Goal: Task Accomplishment & Management: Use online tool/utility

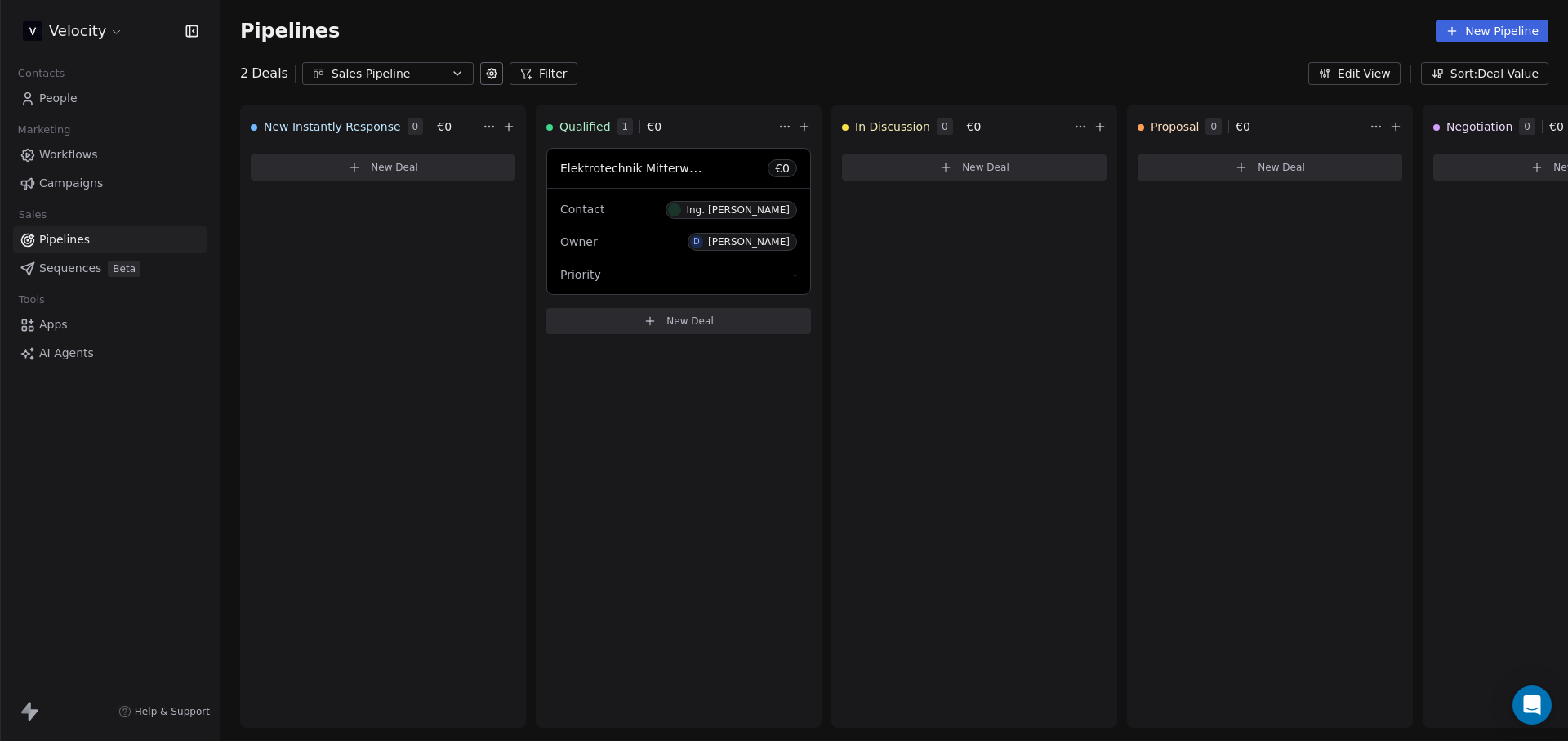
click at [75, 266] on span "Sequences" at bounding box center [70, 268] width 62 height 17
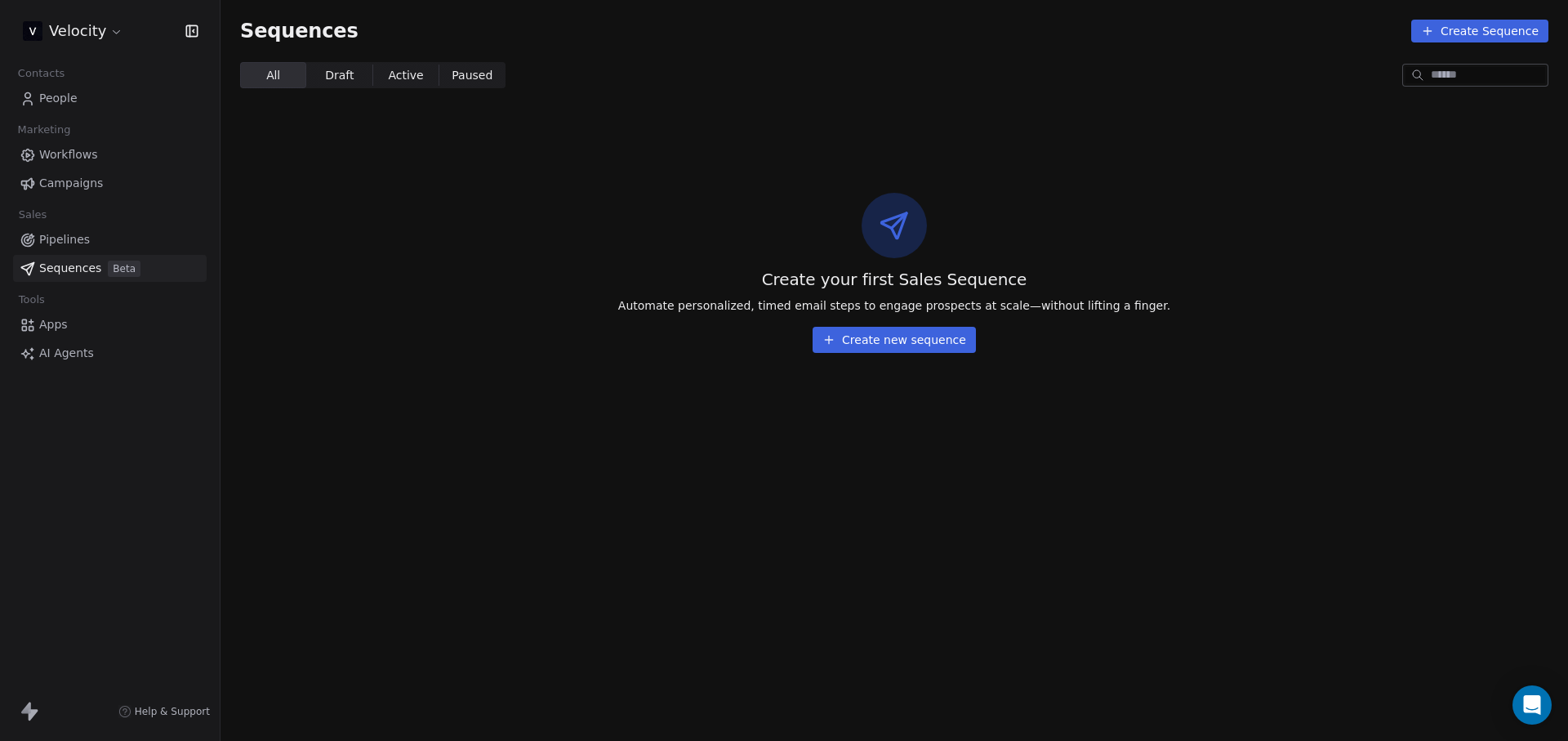
click at [84, 197] on div "Contacts People Marketing Workflows Campaigns Sales Pipelines Sequences Beta To…" at bounding box center [109, 215] width 220 height 304
click at [84, 183] on span "Campaigns" at bounding box center [71, 183] width 64 height 17
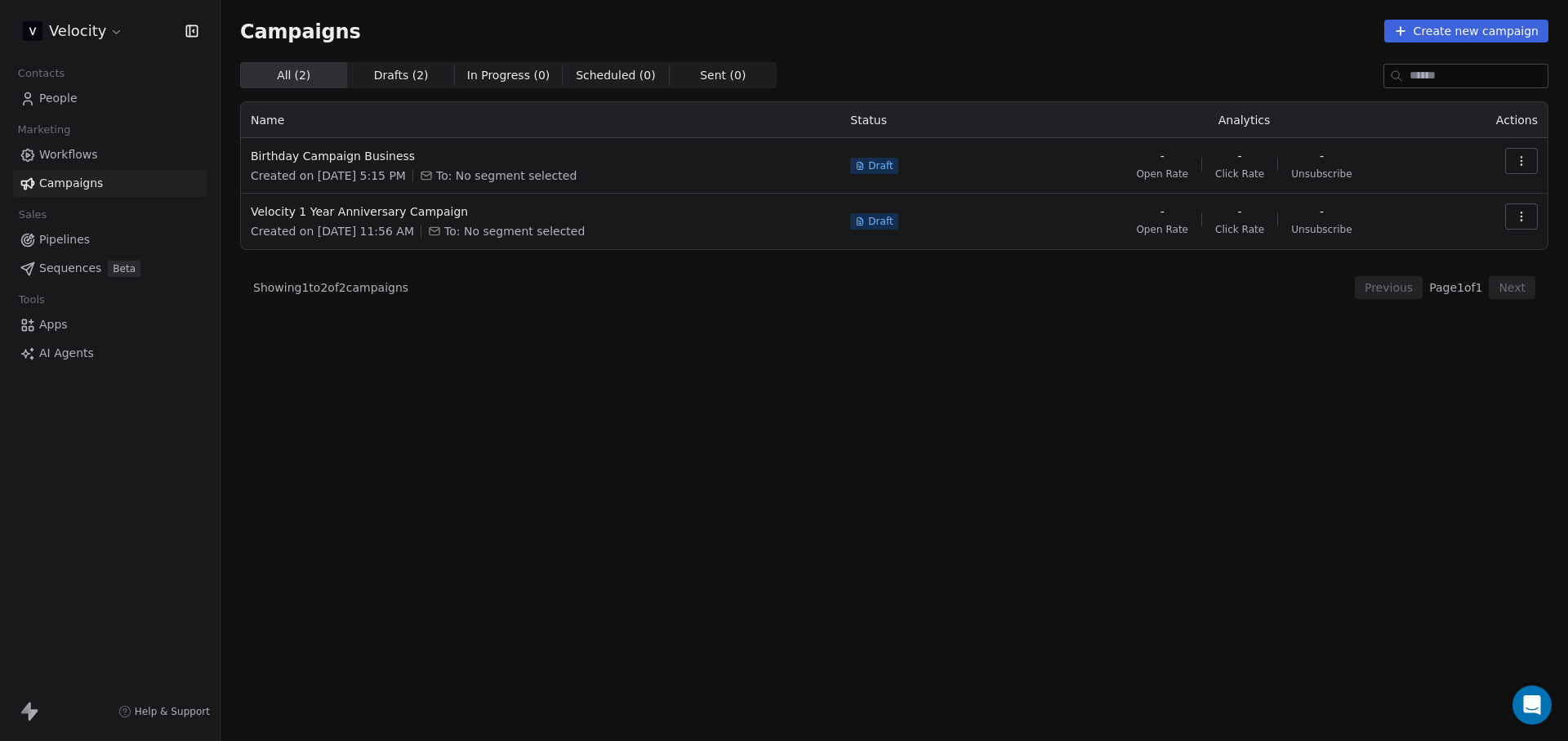
click at [86, 149] on span "Workflows" at bounding box center [68, 155] width 59 height 17
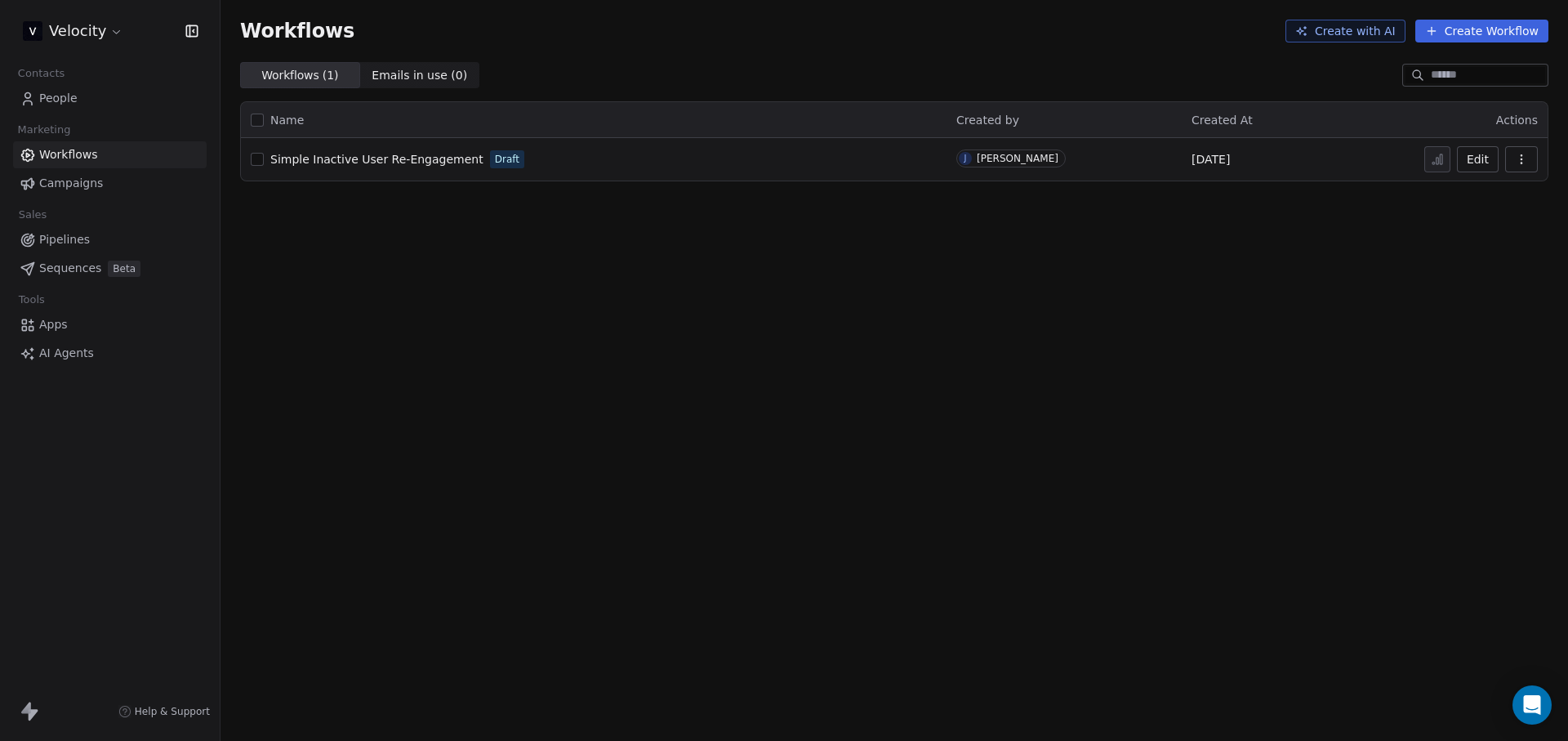
click at [111, 112] on div "Contacts People Marketing Workflows Campaigns Sales Pipelines Sequences Beta To…" at bounding box center [109, 215] width 220 height 304
click at [85, 97] on link "People" at bounding box center [109, 98] width 193 height 27
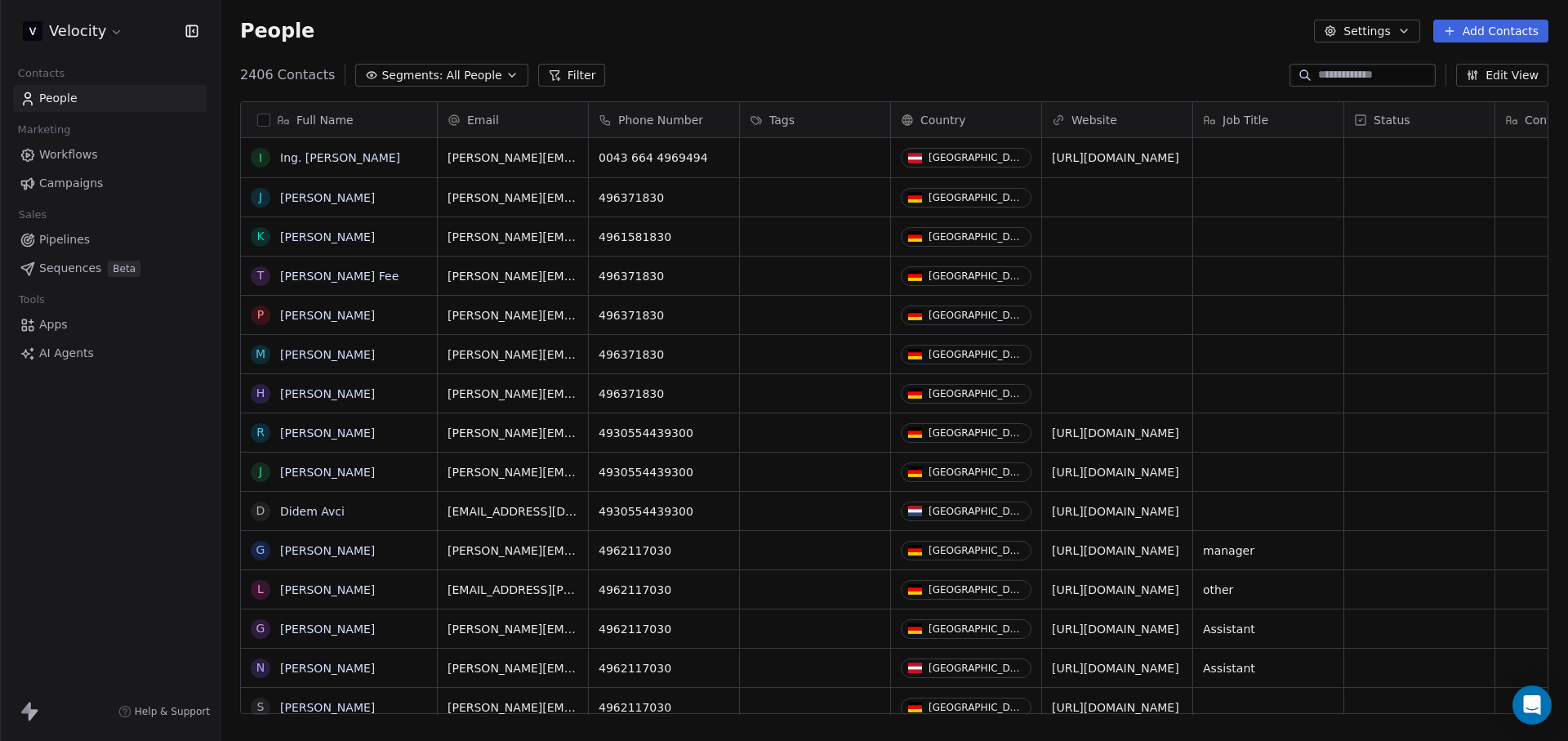
scroll to position [639, 1335]
click at [430, 75] on span "Segments:" at bounding box center [412, 75] width 62 height 17
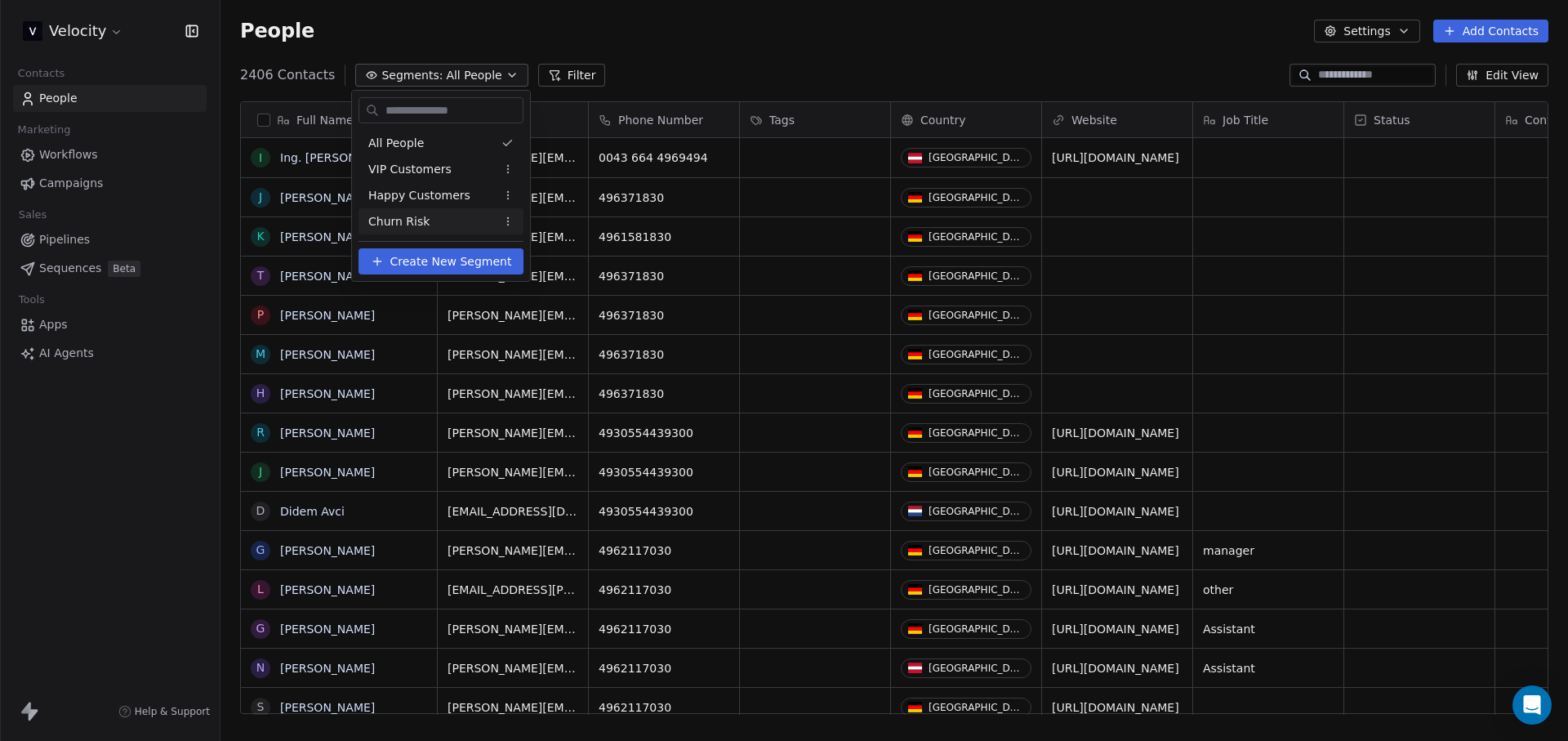
click at [471, 260] on span "Create New Segment" at bounding box center [451, 262] width 121 height 17
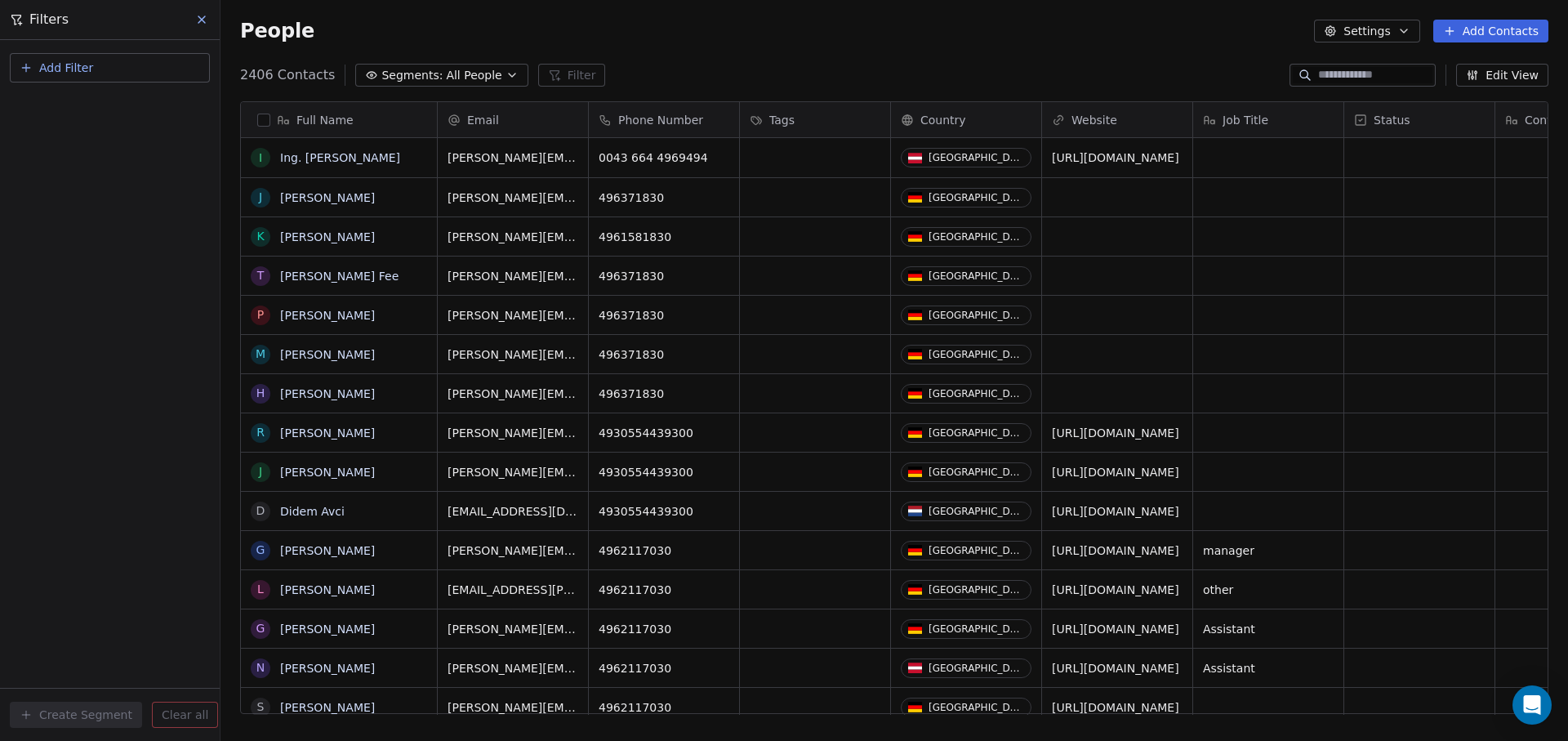
click at [1112, 46] on div "People Settings Add Contacts" at bounding box center [894, 31] width 1347 height 62
click at [1387, 31] on button "Settings" at bounding box center [1366, 31] width 105 height 23
click at [1376, 102] on div "Tags" at bounding box center [1359, 92] width 64 height 26
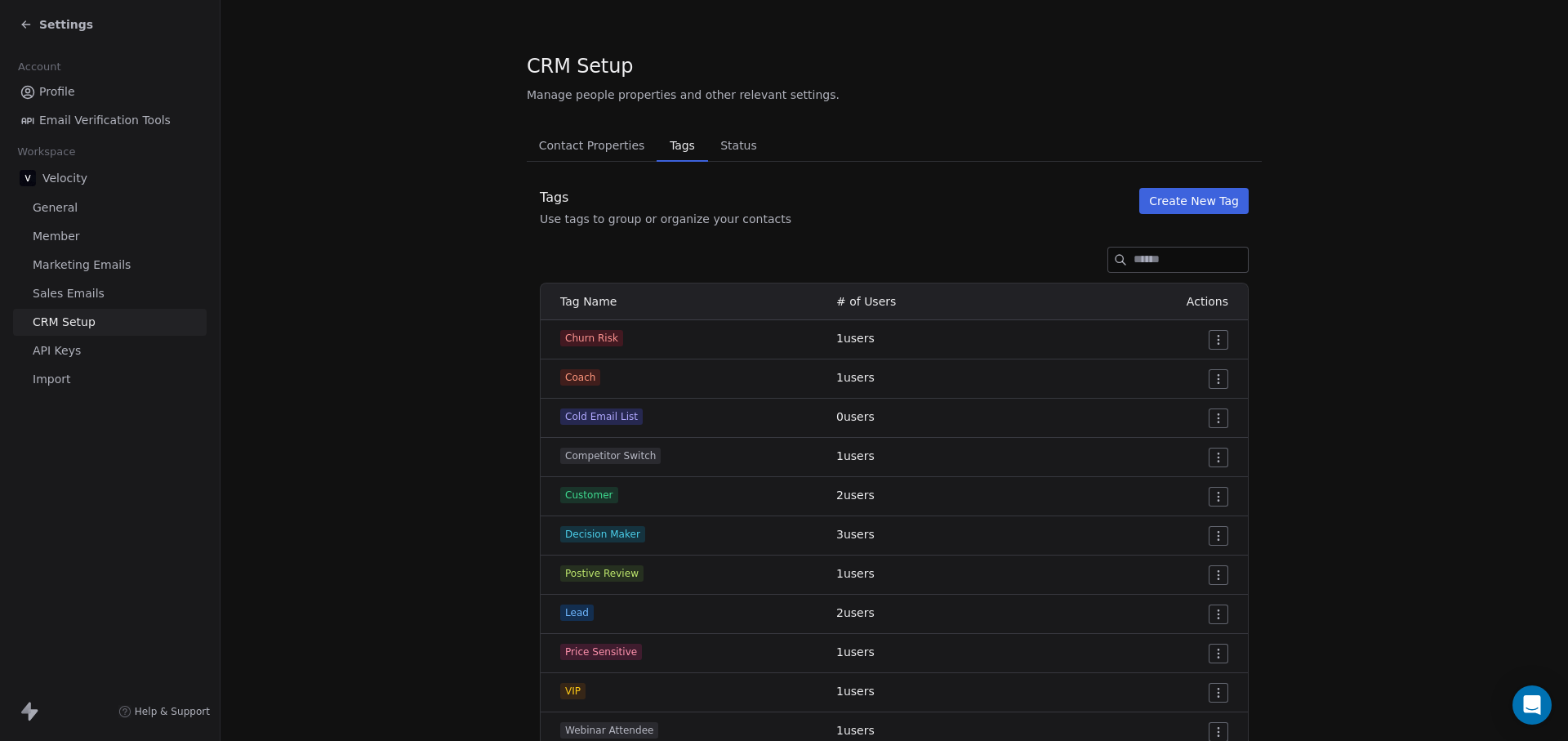
click at [1179, 192] on button "Create New Tag" at bounding box center [1194, 201] width 109 height 26
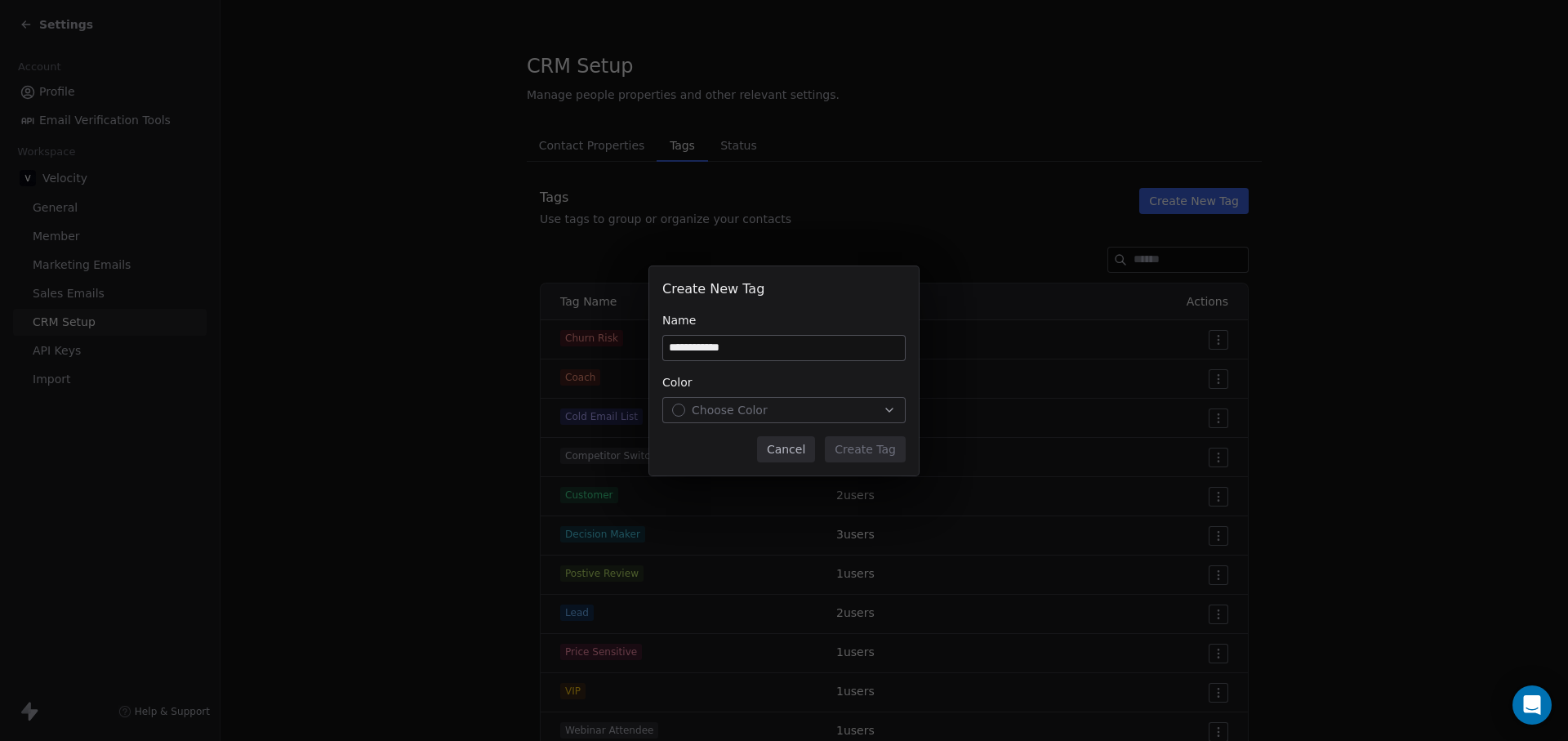
click at [775, 357] on input "**********" at bounding box center [784, 348] width 242 height 25
type input "**********"
click at [769, 376] on div "Color" at bounding box center [784, 382] width 244 height 16
click at [801, 415] on div "Choose Color" at bounding box center [784, 409] width 224 height 16
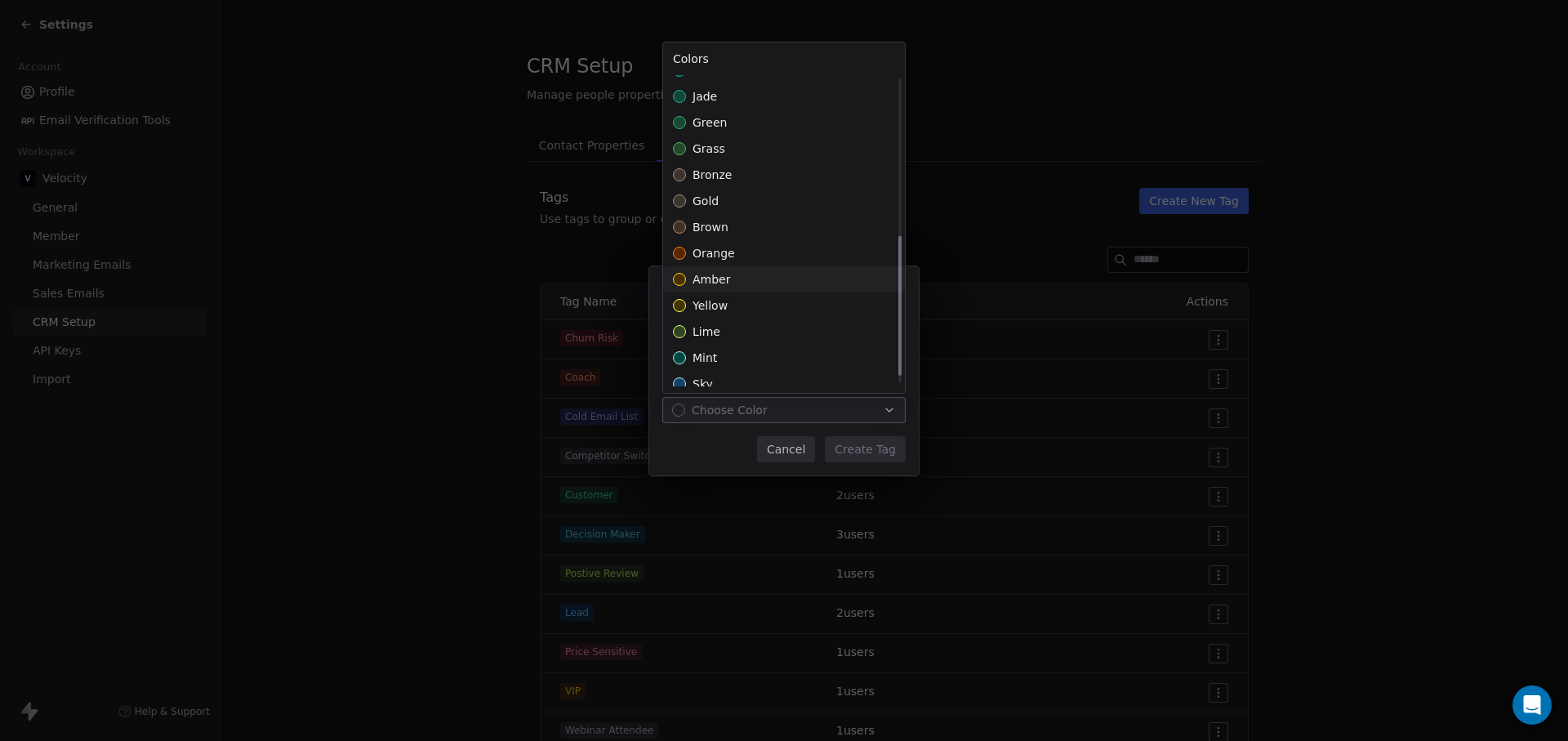
scroll to position [368, 0]
click at [755, 371] on div "sky" at bounding box center [784, 373] width 242 height 26
click at [875, 449] on div "**********" at bounding box center [784, 370] width 1568 height 209
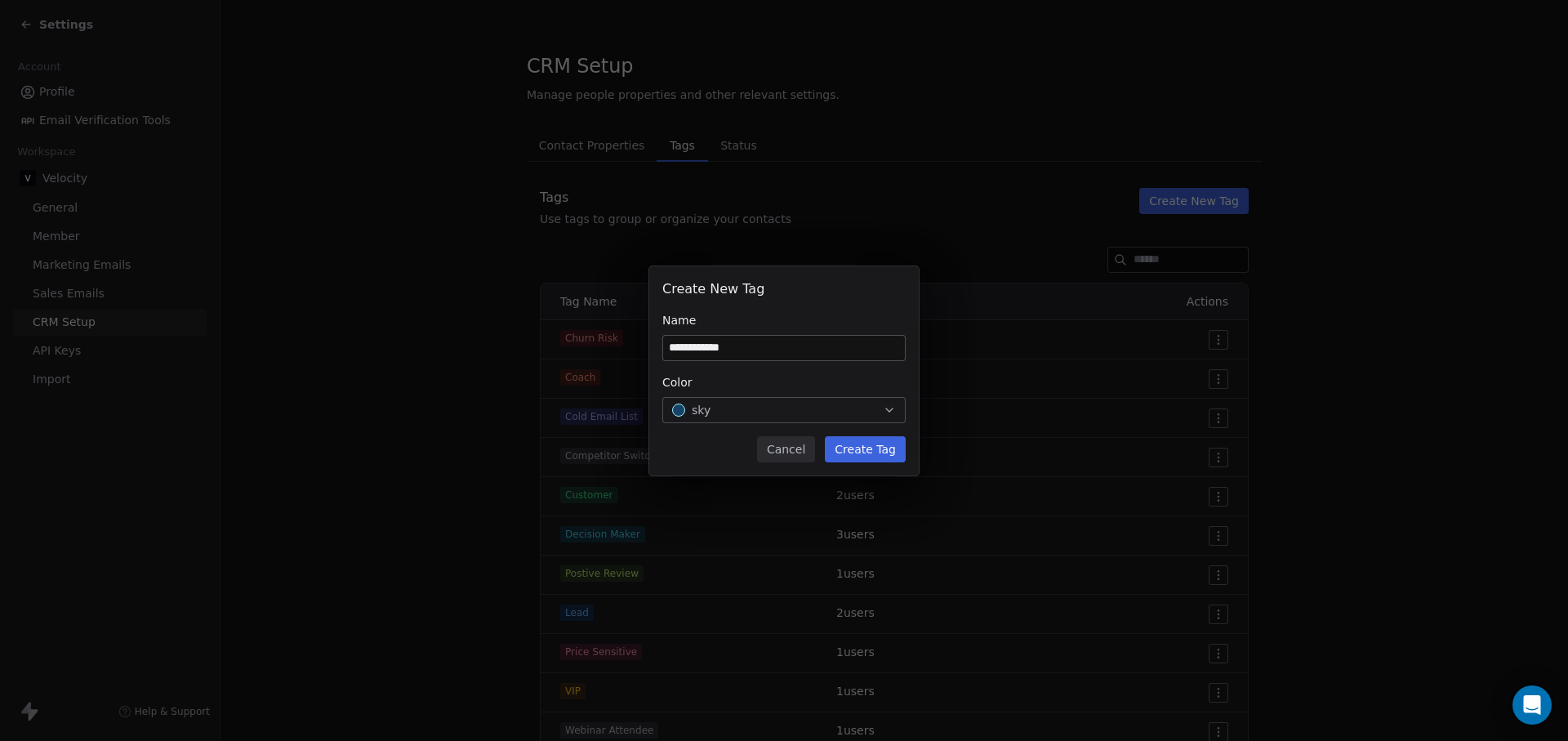
click at [851, 448] on button "Create Tag" at bounding box center [865, 449] width 81 height 26
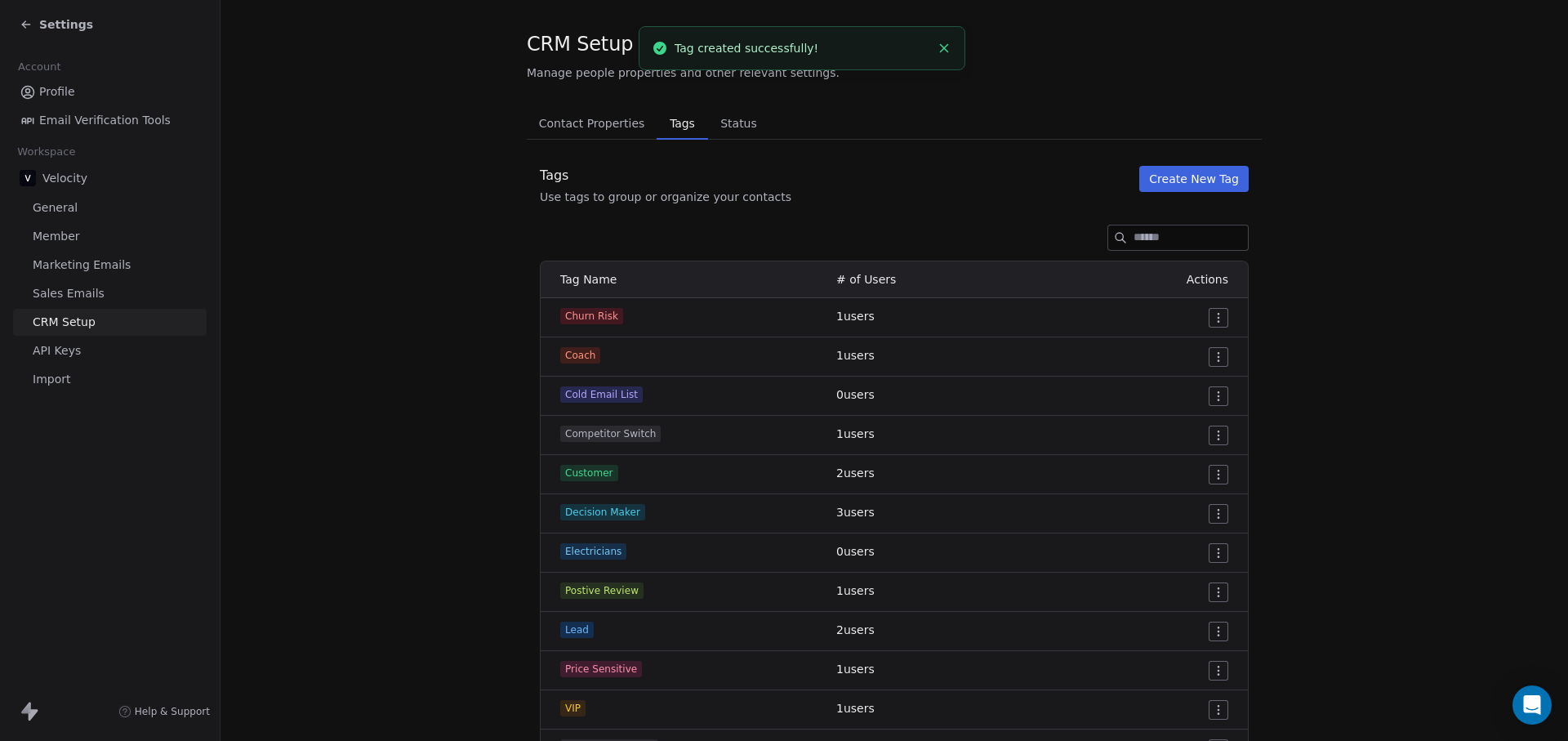
scroll to position [0, 0]
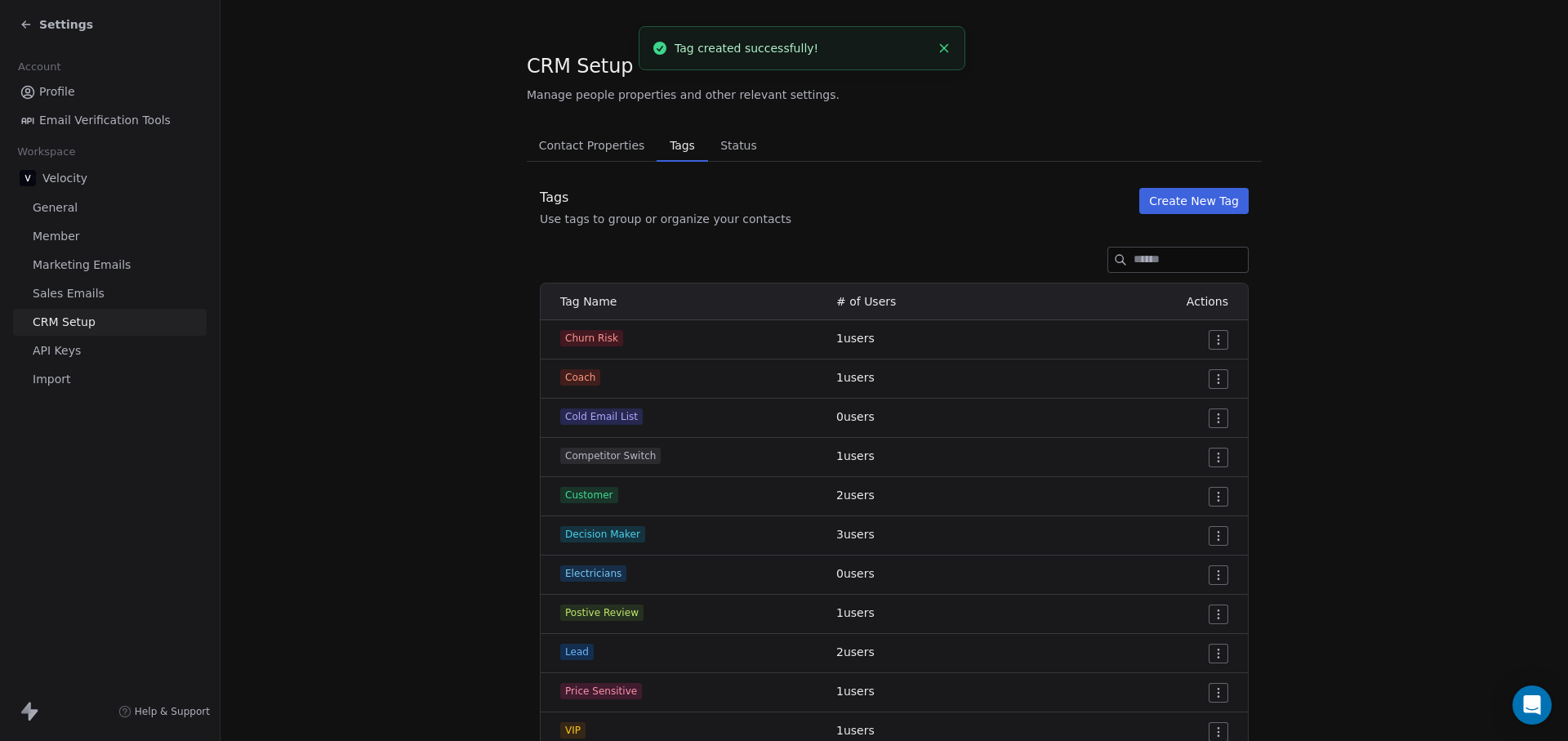
click at [1219, 336] on html "Settings Account Profile Email Verification Tools Workspace Velocity General Me…" at bounding box center [784, 370] width 1568 height 741
click at [1194, 397] on span "Delete" at bounding box center [1191, 398] width 38 height 16
click at [714, 144] on span "Status" at bounding box center [739, 145] width 50 height 23
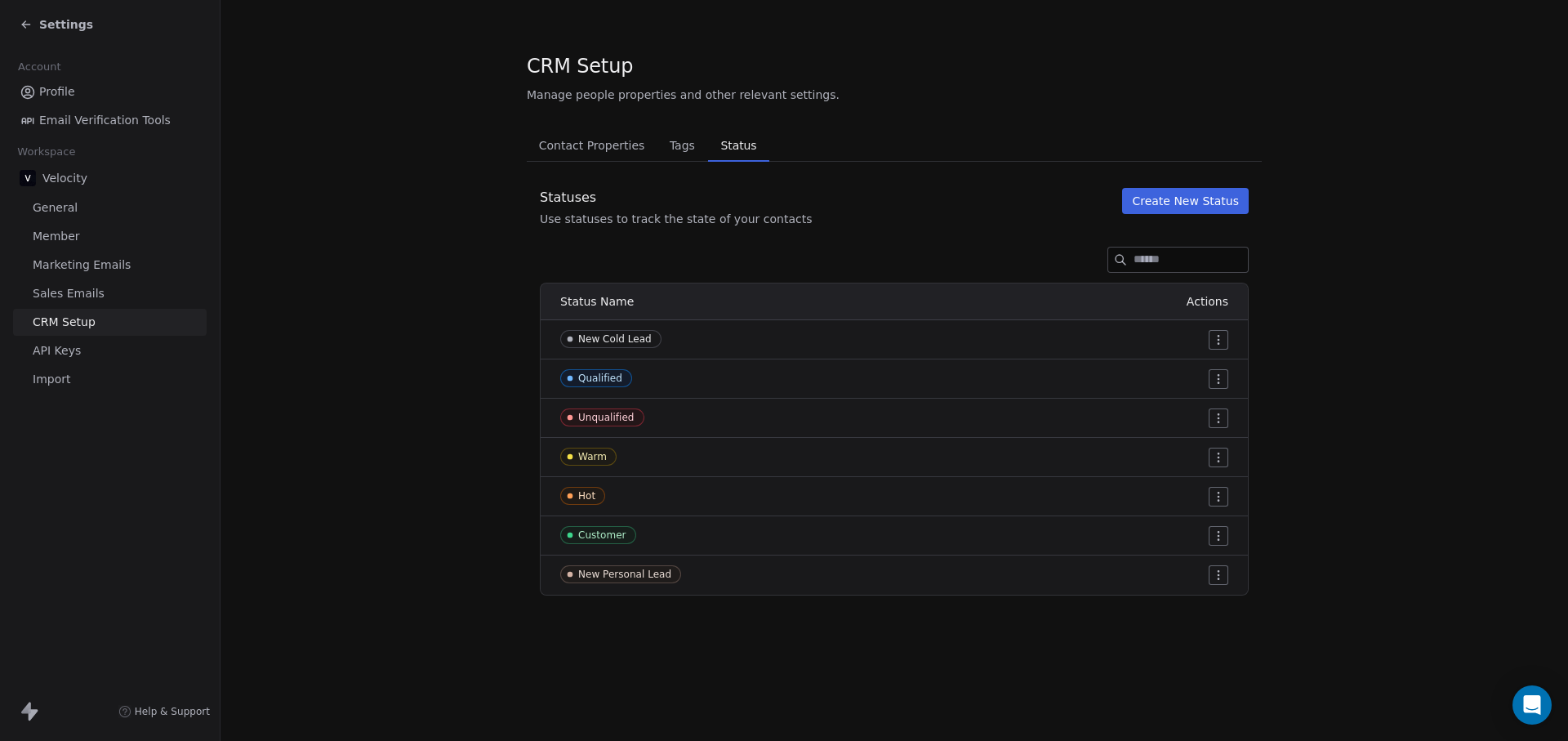
click at [24, 27] on icon at bounding box center [24, 26] width 3 height 3
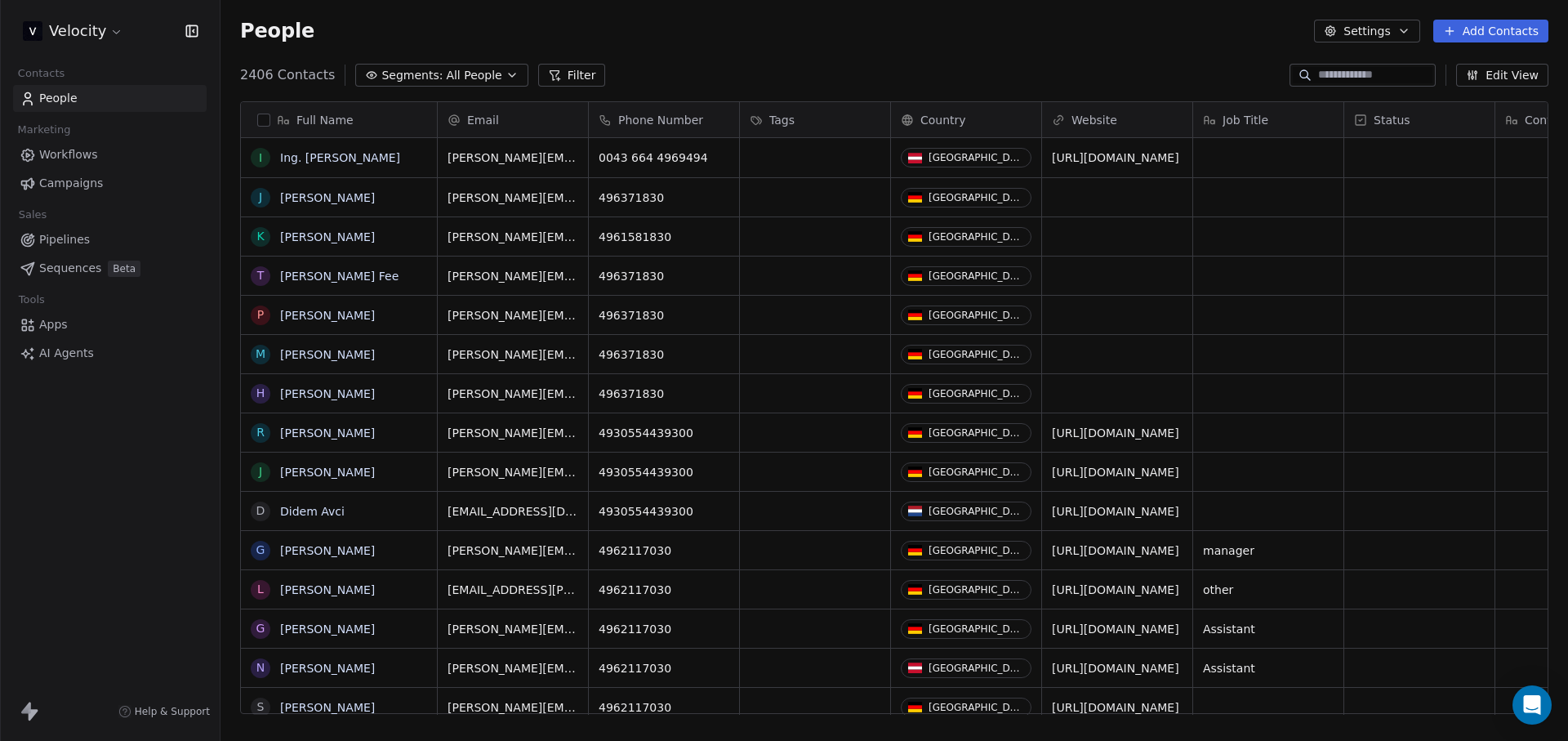
scroll to position [639, 1335]
click at [77, 146] on span "Workflows" at bounding box center [68, 155] width 59 height 17
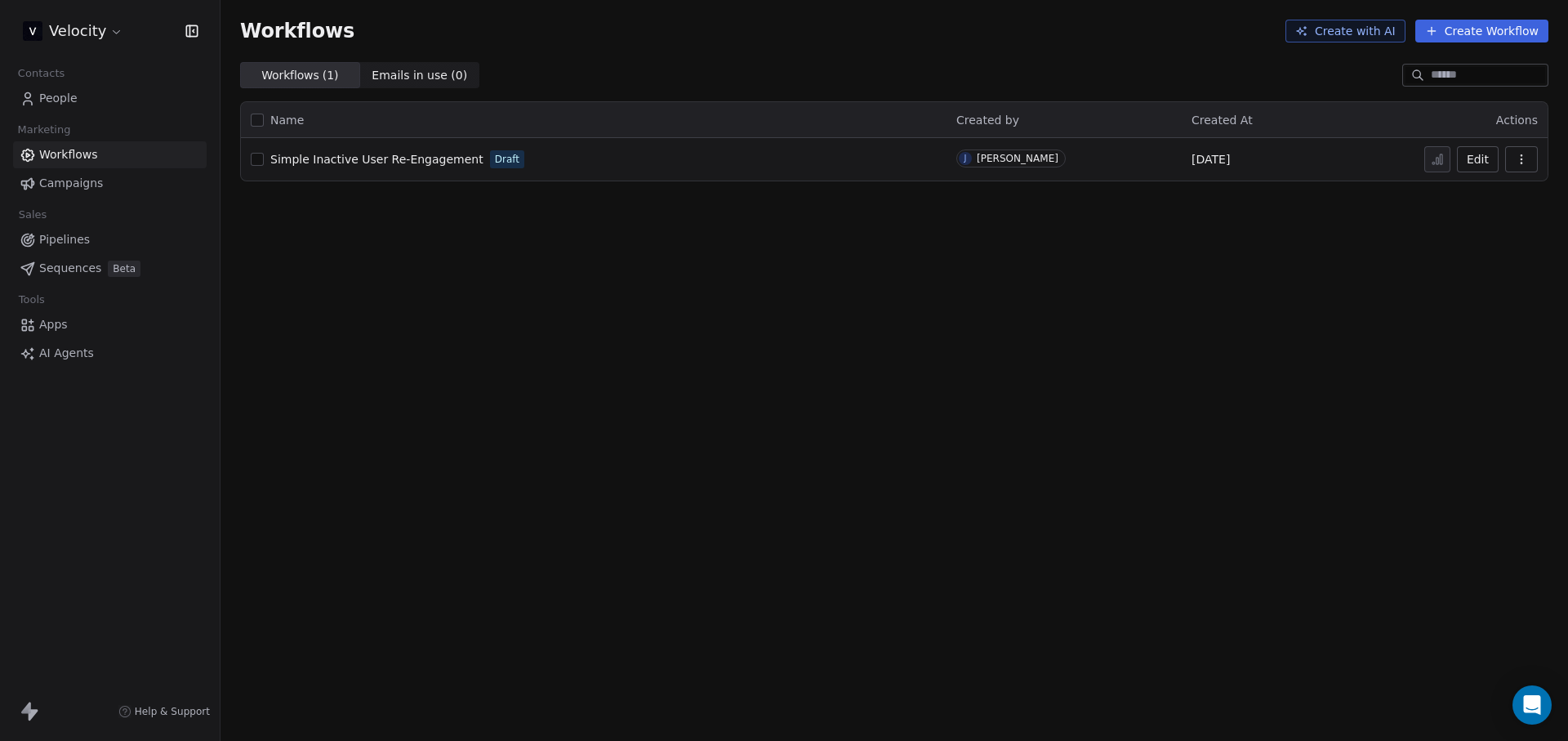
click at [1379, 29] on button "Create with AI" at bounding box center [1346, 31] width 120 height 23
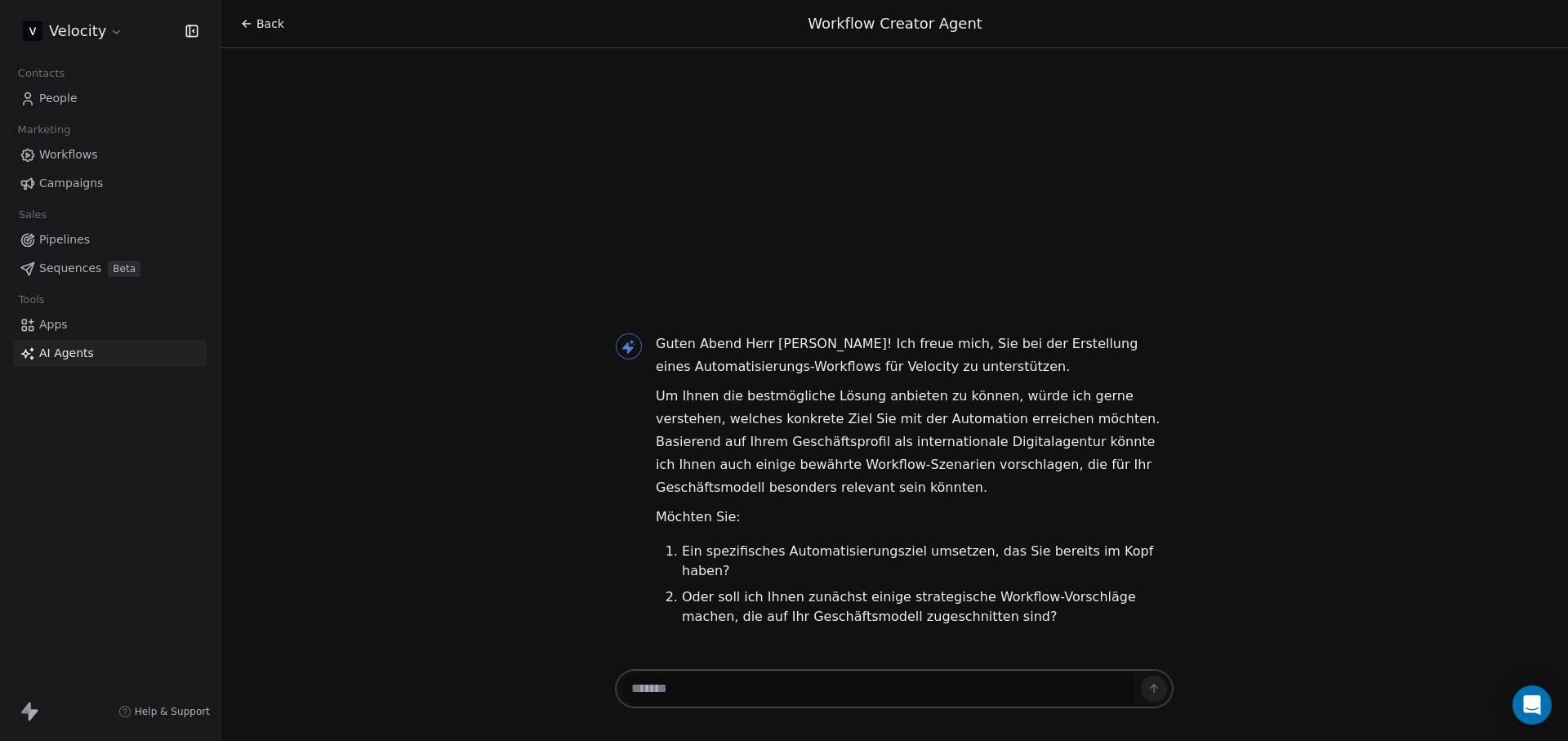
click at [895, 679] on textarea at bounding box center [878, 688] width 511 height 31
type textarea "**********"
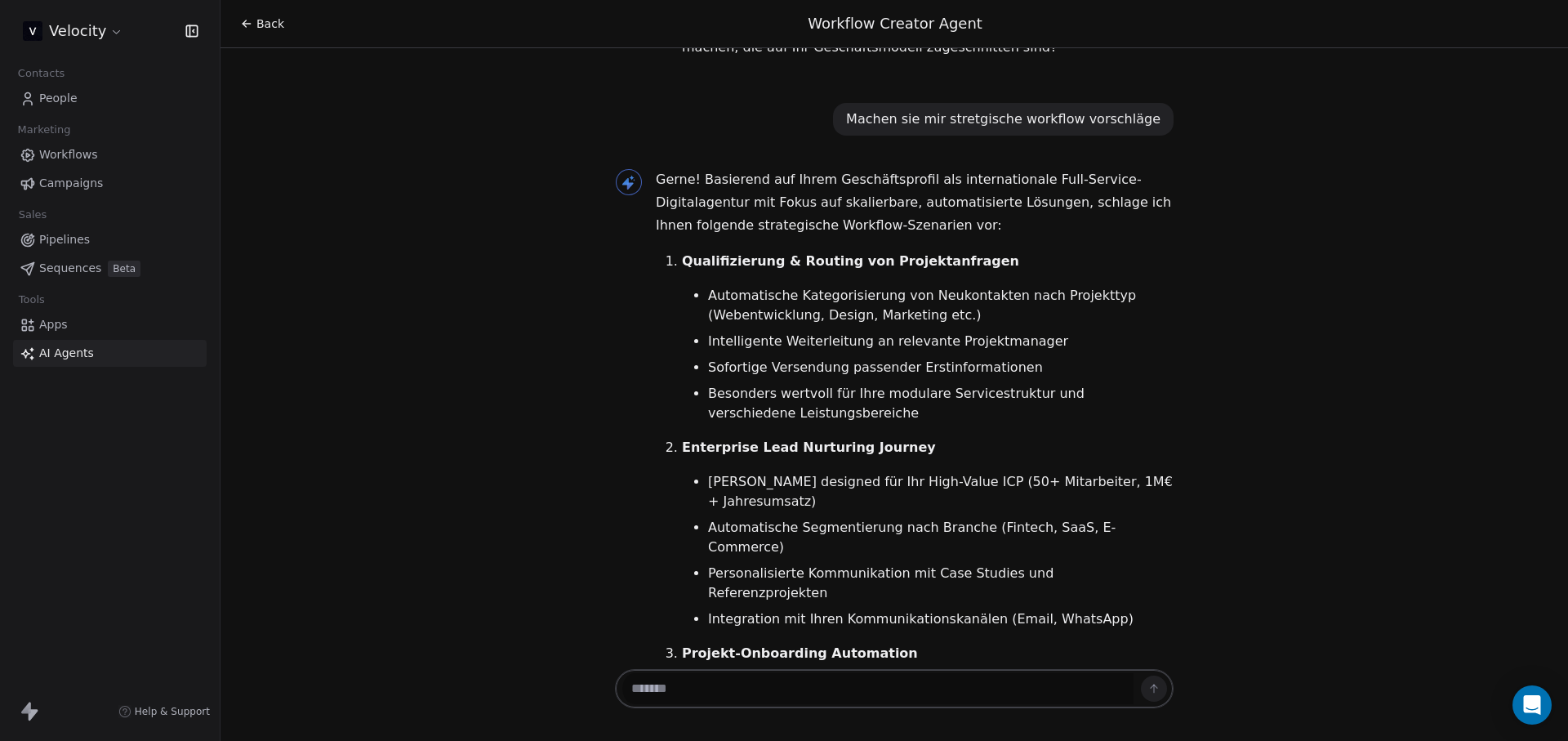
scroll to position [374, 0]
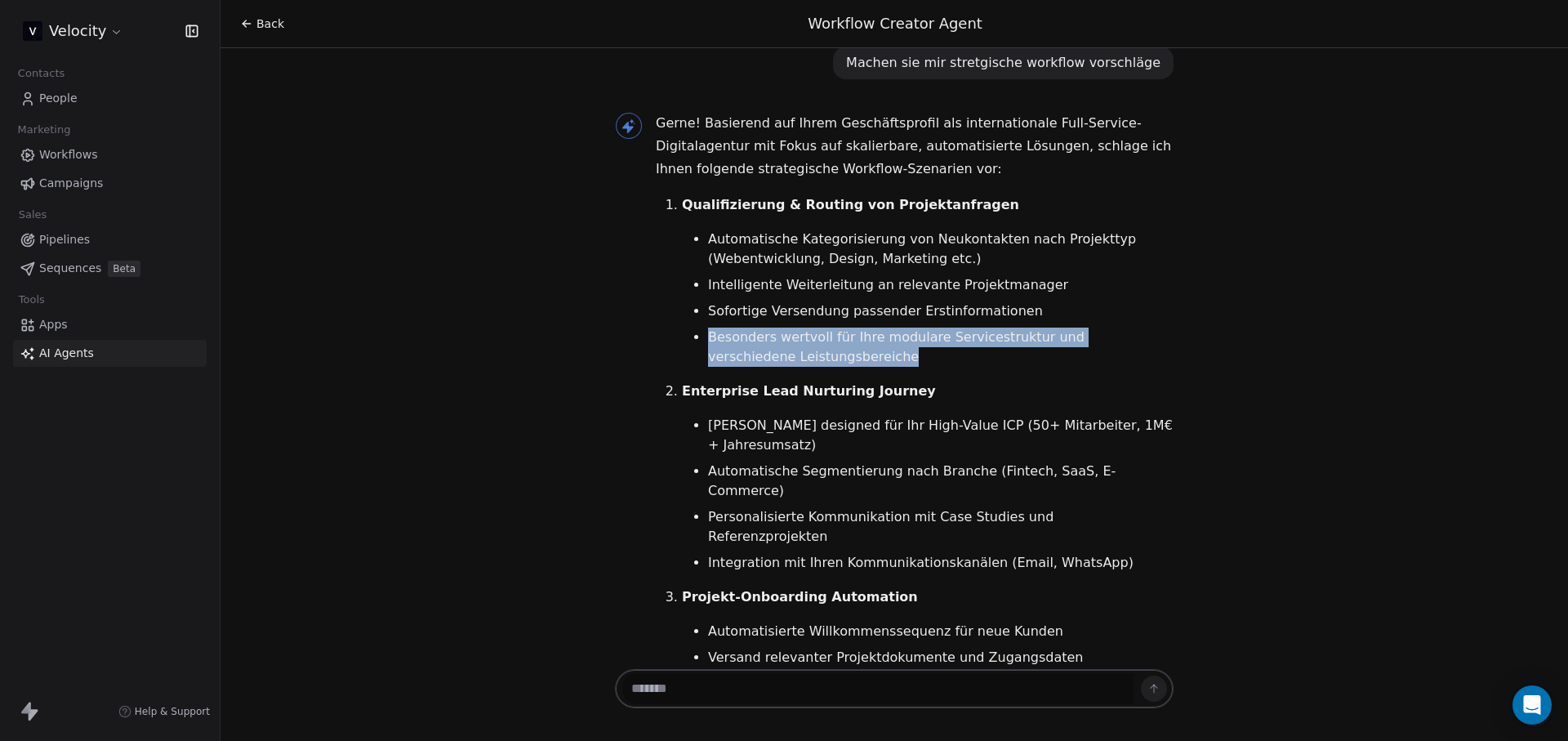
drag, startPoint x: 661, startPoint y: 304, endPoint x: 1044, endPoint y: 344, distance: 385.1
click at [1043, 344] on ol "Qualifizierung & Routing von Projektanfragen Automatische Kategorisierung von N…" at bounding box center [915, 539] width 518 height 692
click at [1044, 344] on li "Besonders wertvoll für Ihre modulare Servicestruktur und verschiedene Leistungs…" at bounding box center [940, 347] width 466 height 39
drag, startPoint x: 1040, startPoint y: 343, endPoint x: 660, endPoint y: 297, distance: 382.8
click at [660, 297] on ol "Qualifizierung & Routing von Projektanfragen Automatische Kategorisierung von N…" at bounding box center [915, 539] width 518 height 692
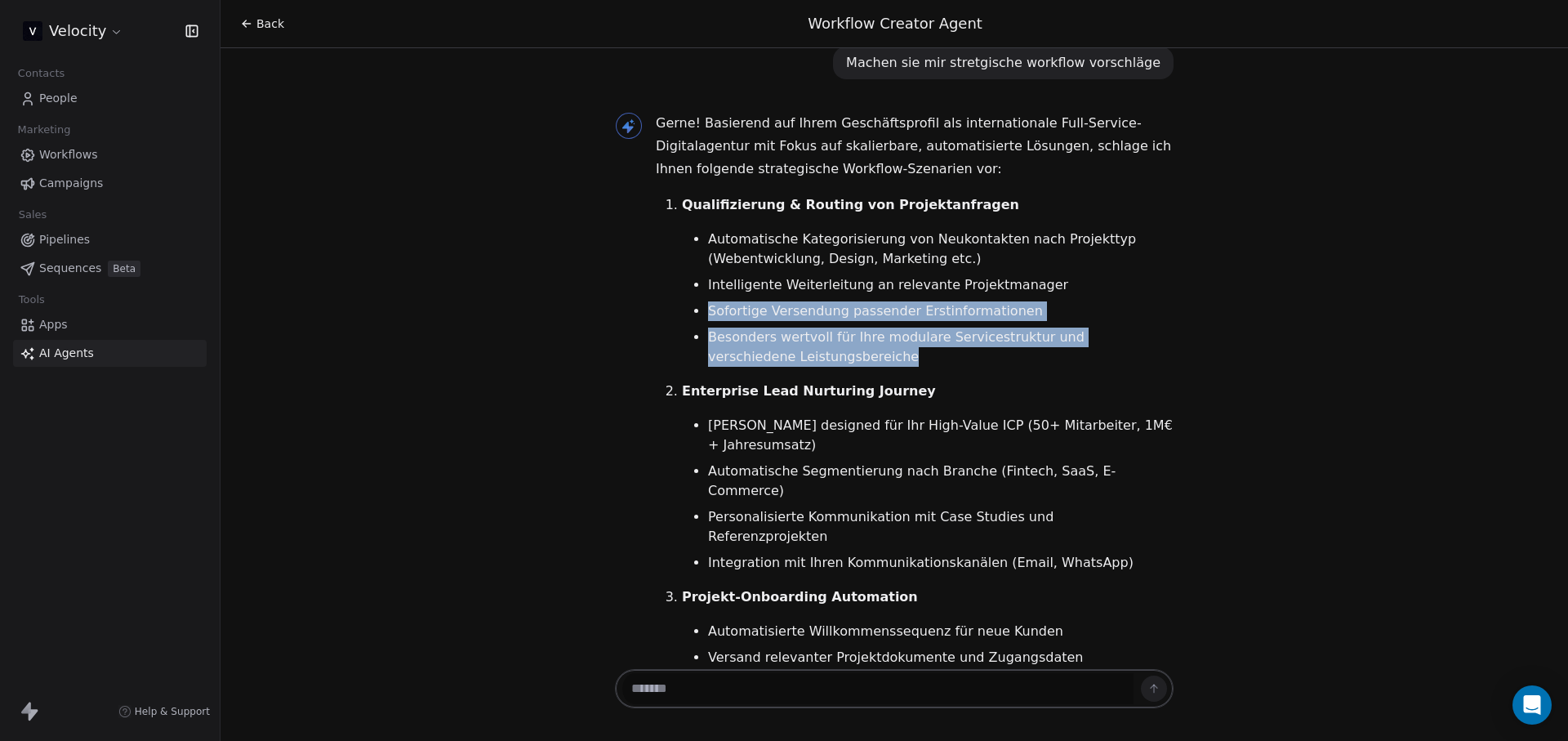
click at [660, 297] on ol "Qualifizierung & Routing von Projektanfragen Automatische Kategorisierung von N…" at bounding box center [915, 539] width 518 height 692
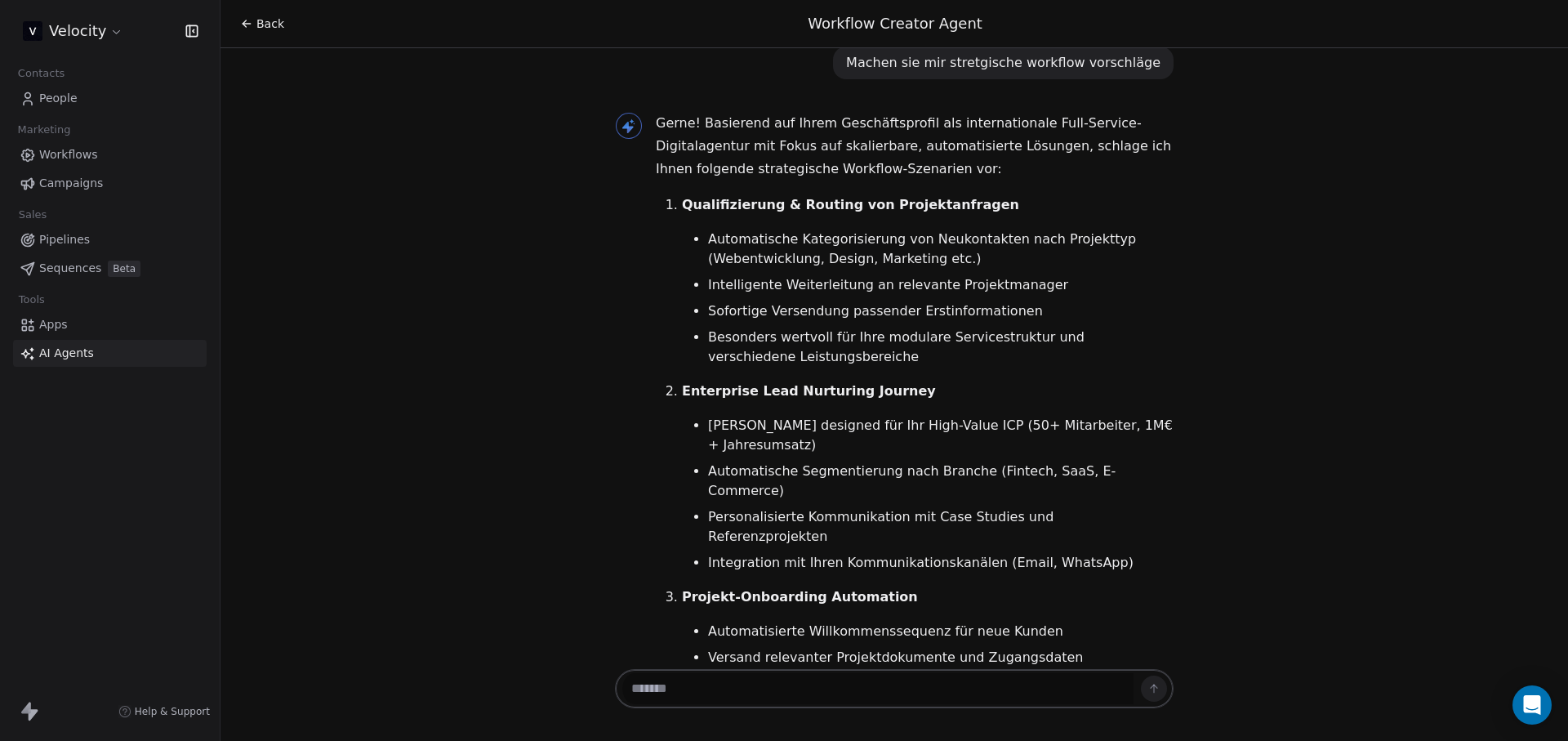
click at [668, 301] on ol "Qualifizierung & Routing von Projektanfragen Automatische Kategorisierung von N…" at bounding box center [915, 539] width 518 height 692
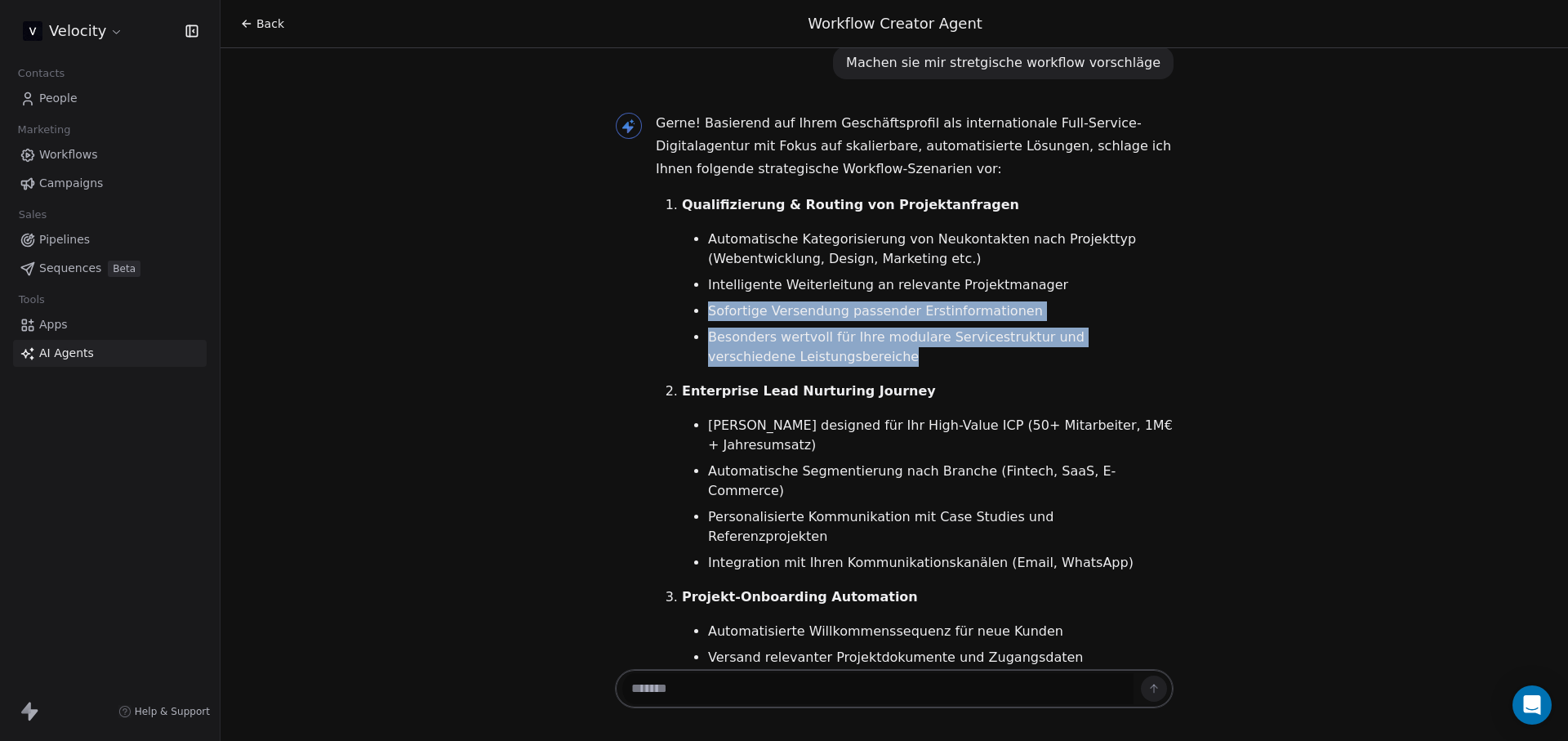
drag, startPoint x: 668, startPoint y: 301, endPoint x: 1073, endPoint y: 332, distance: 406.2
click at [1057, 333] on ol "Qualifizierung & Routing von Projektanfragen Automatische Kategorisierung von N…" at bounding box center [915, 539] width 518 height 692
click at [1073, 332] on li "Besonders wertvoll für Ihre modulare Servicestruktur und verschiedene Leistungs…" at bounding box center [940, 347] width 466 height 39
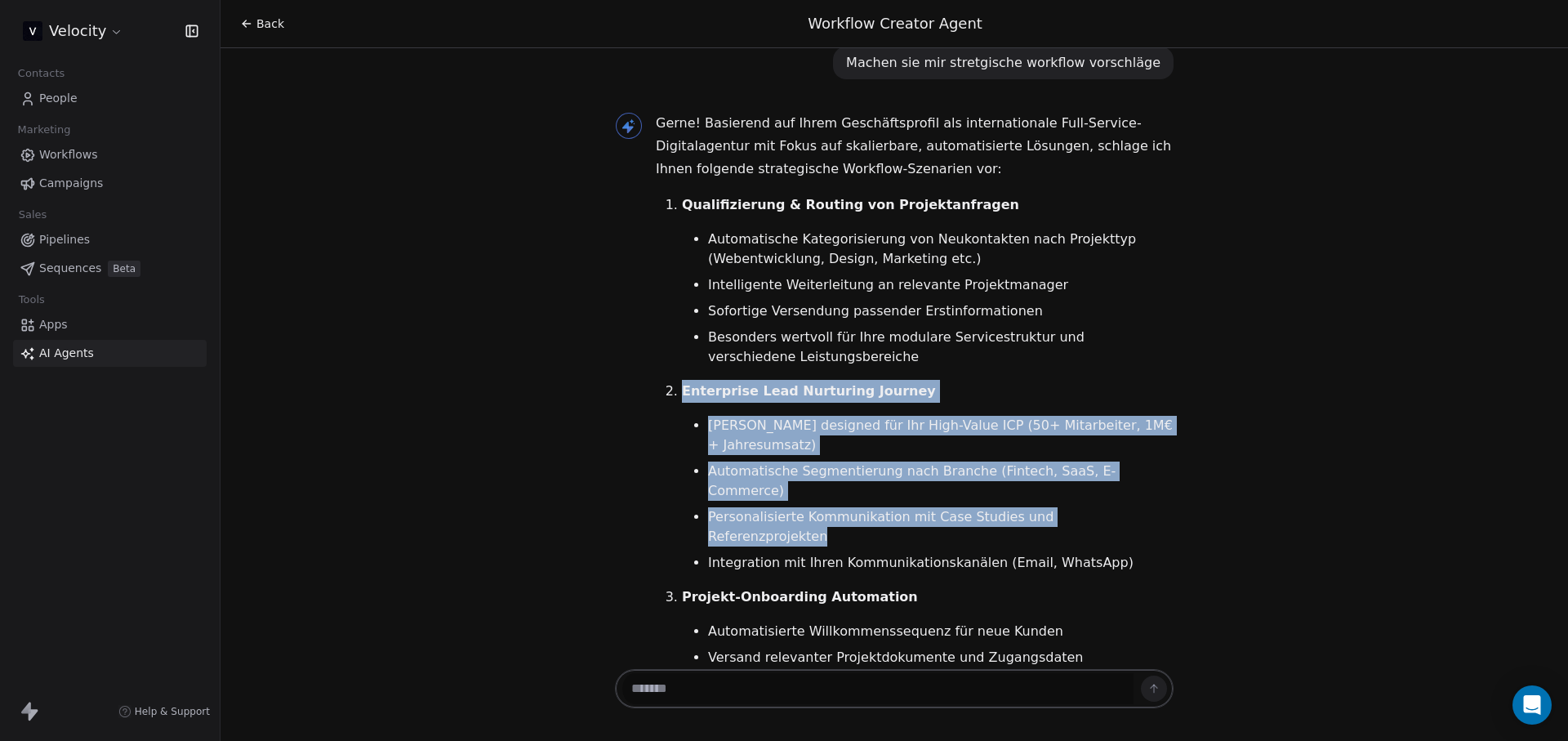
drag, startPoint x: 1170, startPoint y: 463, endPoint x: 660, endPoint y: 372, distance: 518.1
click at [660, 372] on div "Guten Abend Herr Blader! Ich freue mich, Sie bei der Erstellung eines Automatis…" at bounding box center [894, 324] width 572 height 1300
click at [663, 381] on ol "Qualifizierung & Routing von Projektanfragen Automatische Kategorisierung von N…" at bounding box center [915, 539] width 518 height 692
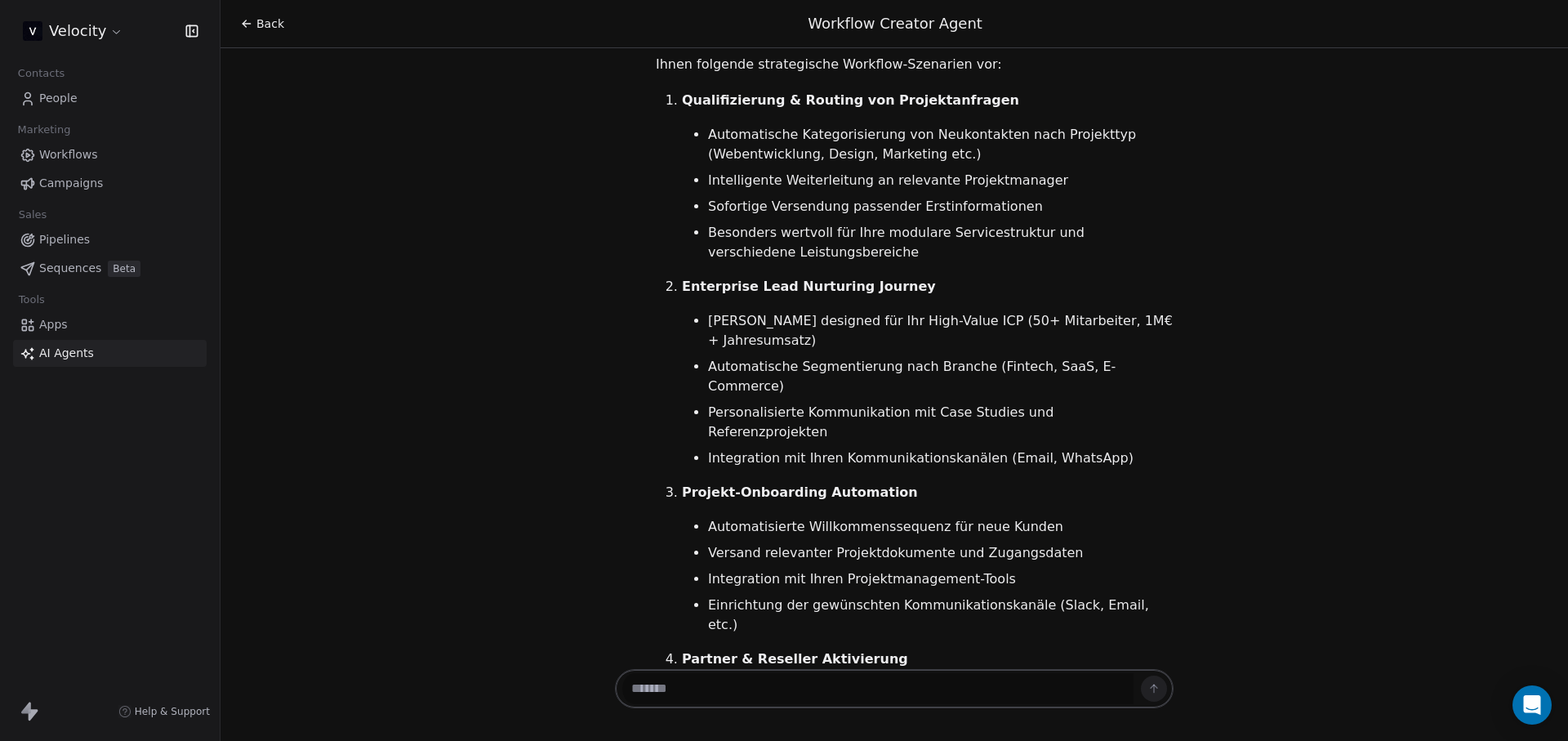
scroll to position [520, 0]
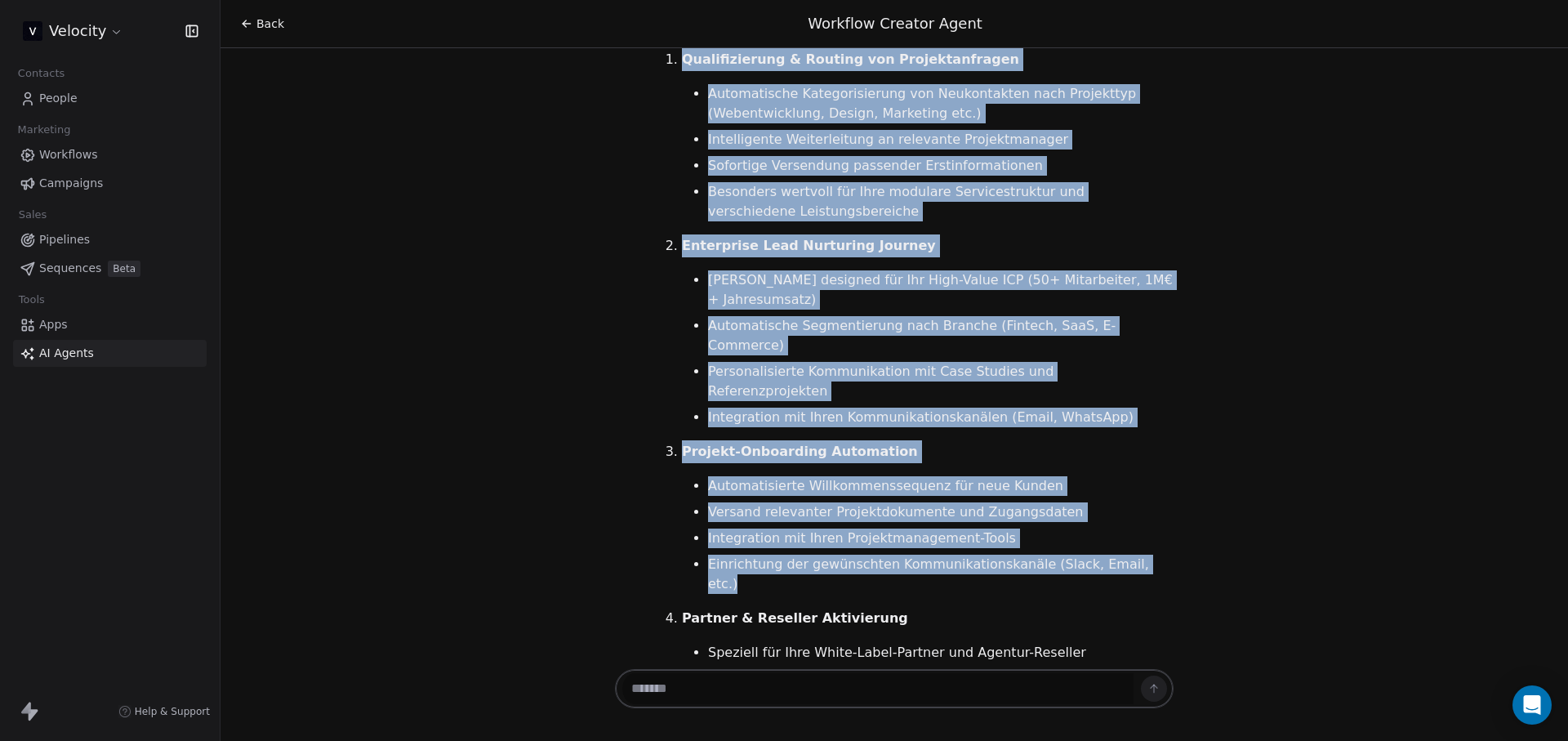
drag, startPoint x: 1164, startPoint y: 500, endPoint x: 629, endPoint y: 346, distance: 556.7
click at [629, 346] on div "Guten Abend Herr Blader! Ich freue mich, Sie bei der Erstellung eines Automatis…" at bounding box center [894, 179] width 572 height 1300
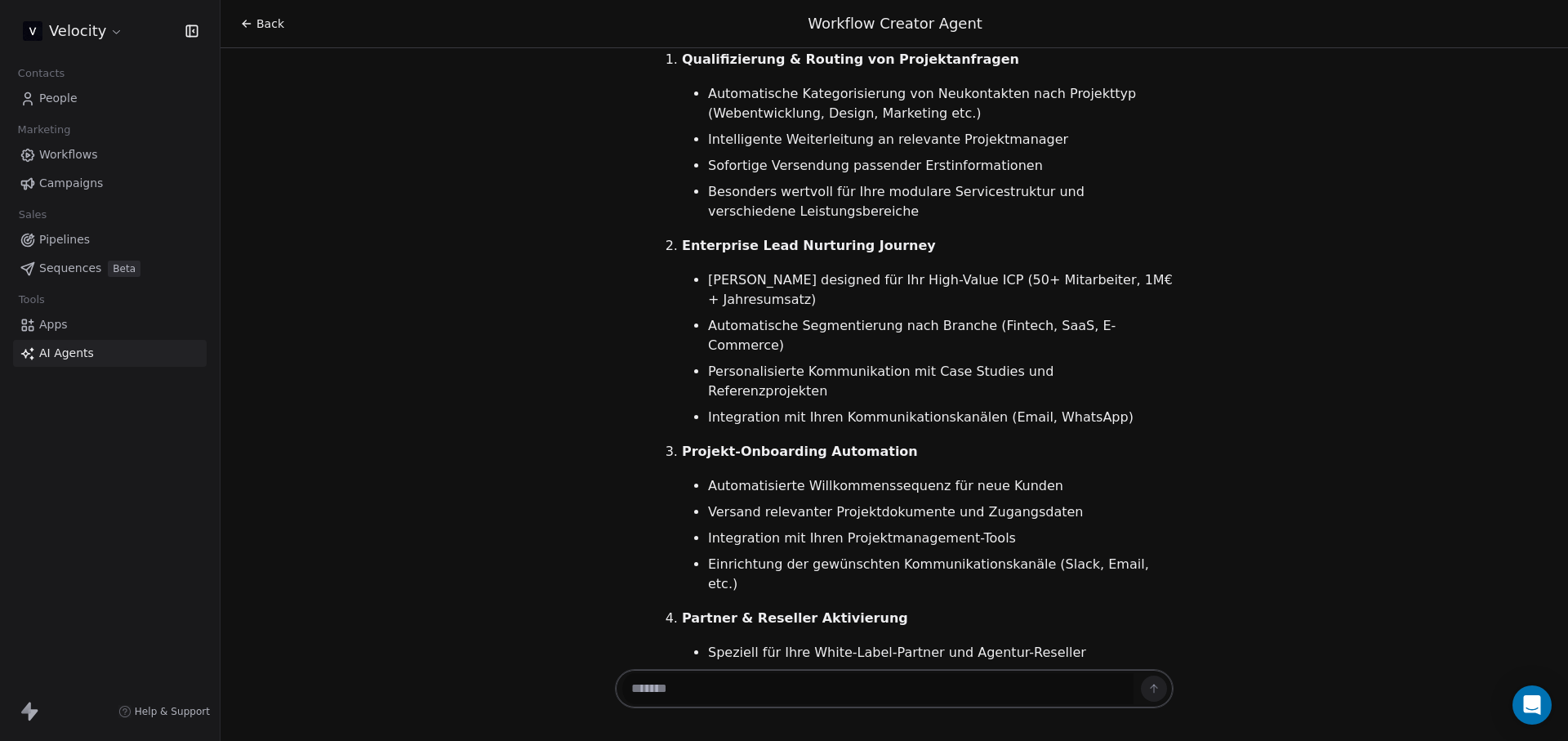
click at [629, 346] on div at bounding box center [628, 397] width 27 height 862
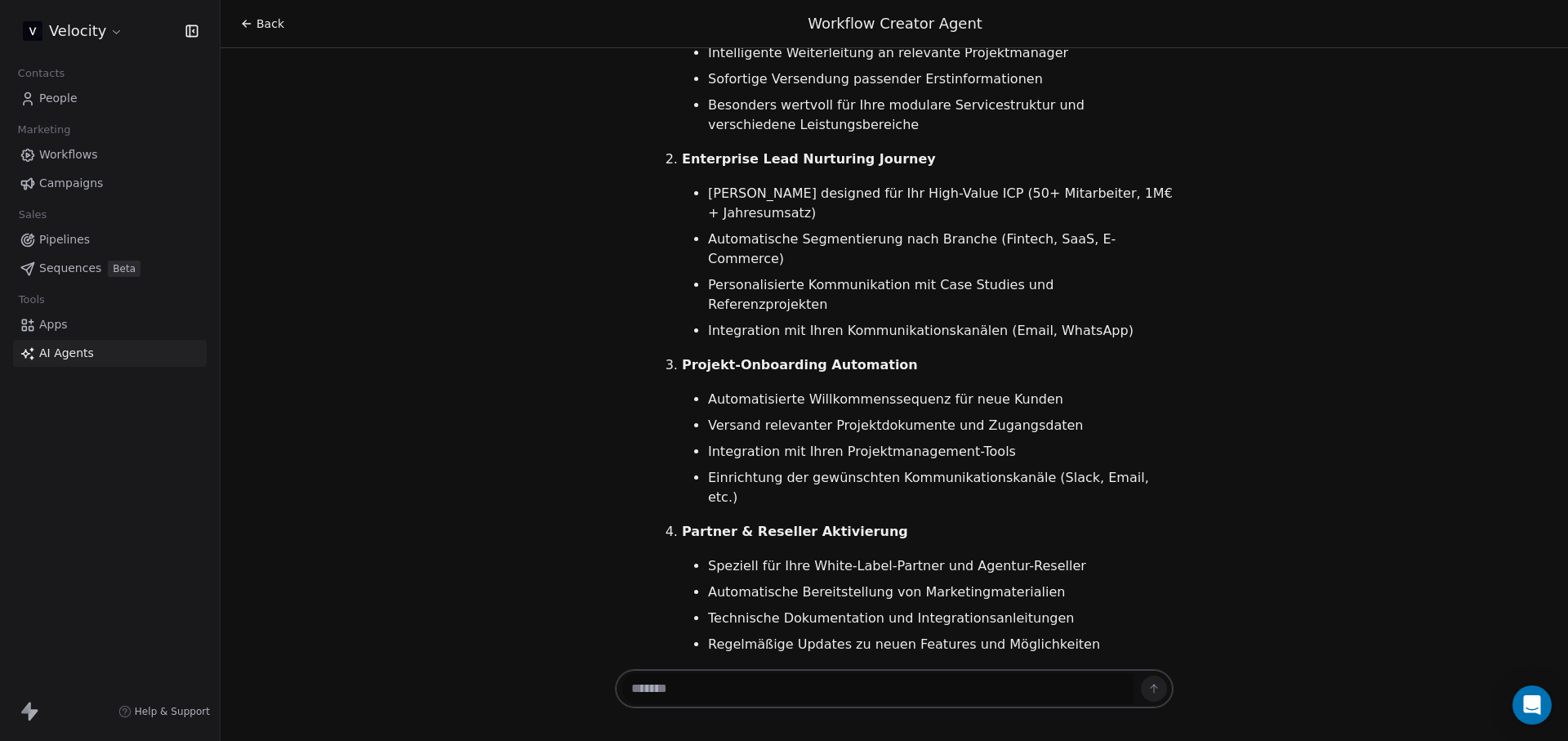
scroll to position [611, 0]
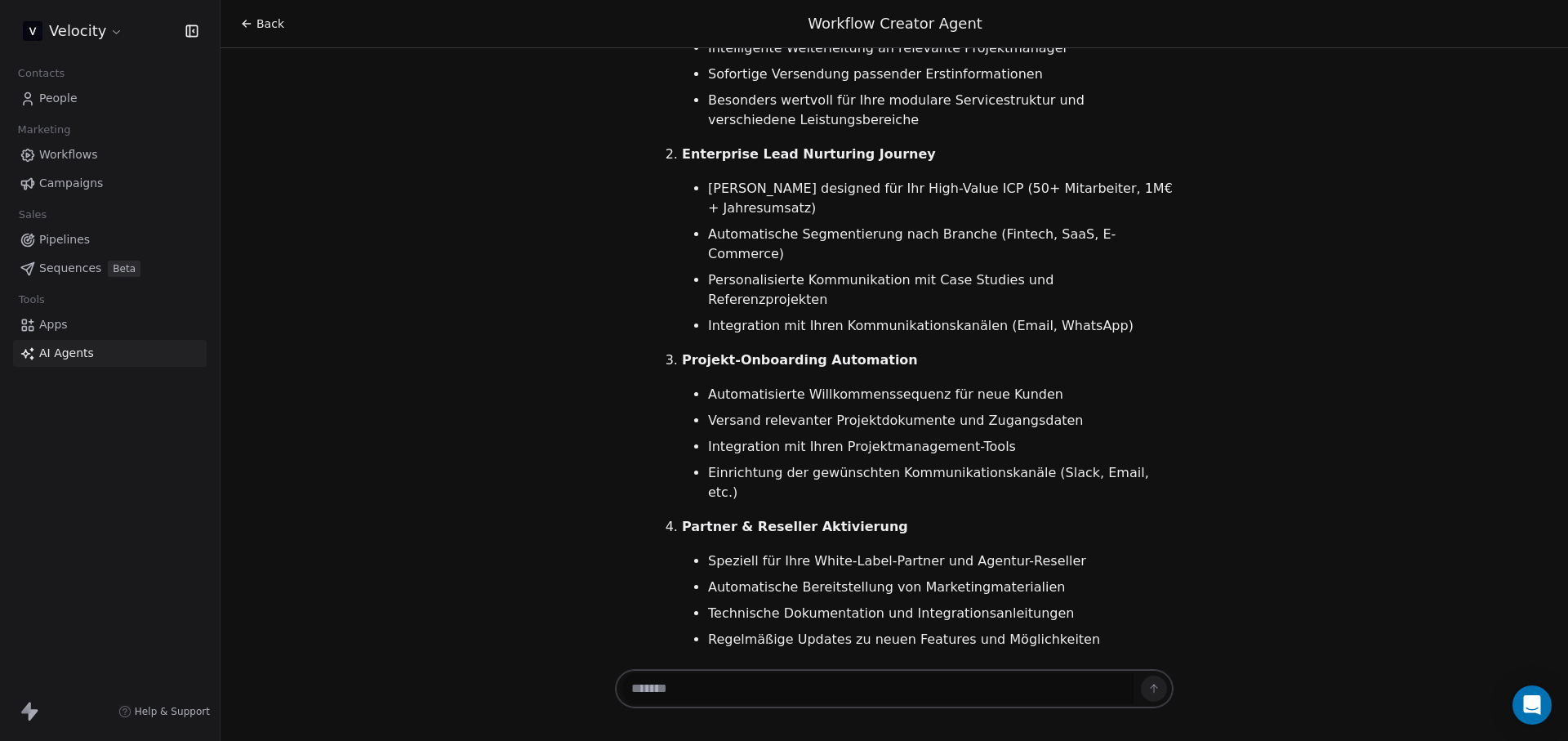
click at [101, 326] on link "Apps" at bounding box center [109, 325] width 193 height 27
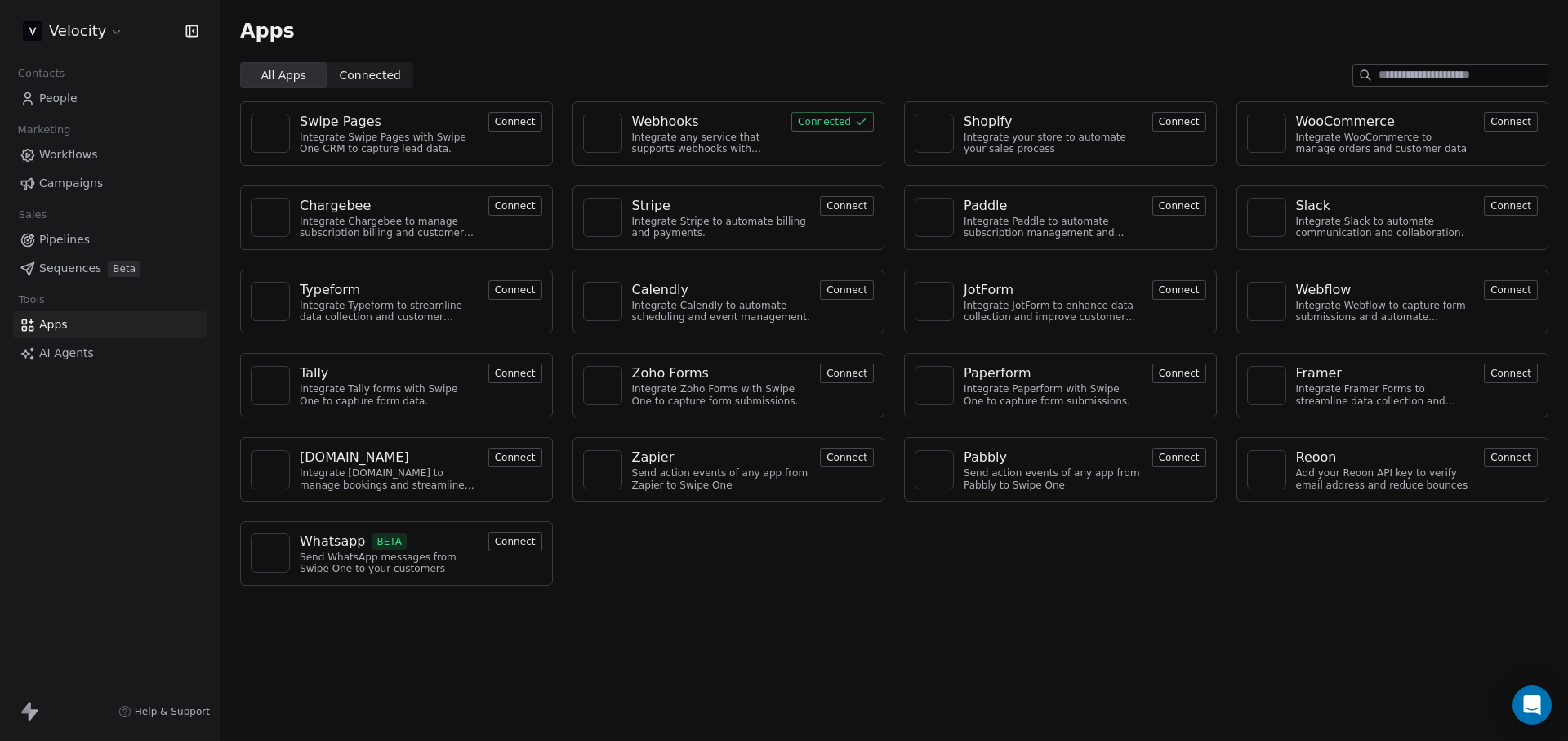
click at [109, 353] on link "AI Agents" at bounding box center [109, 353] width 193 height 27
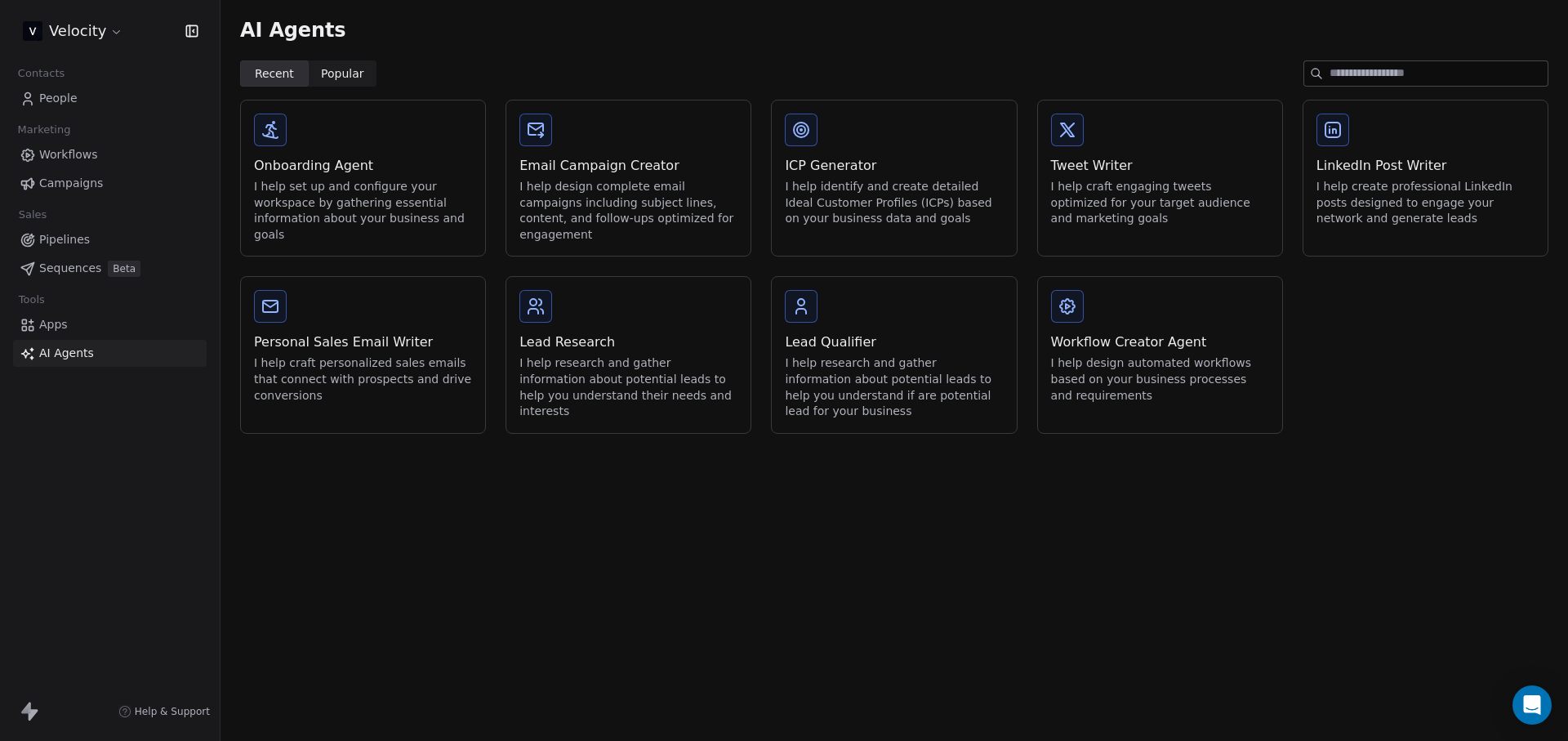
click at [118, 324] on link "Apps" at bounding box center [109, 325] width 193 height 27
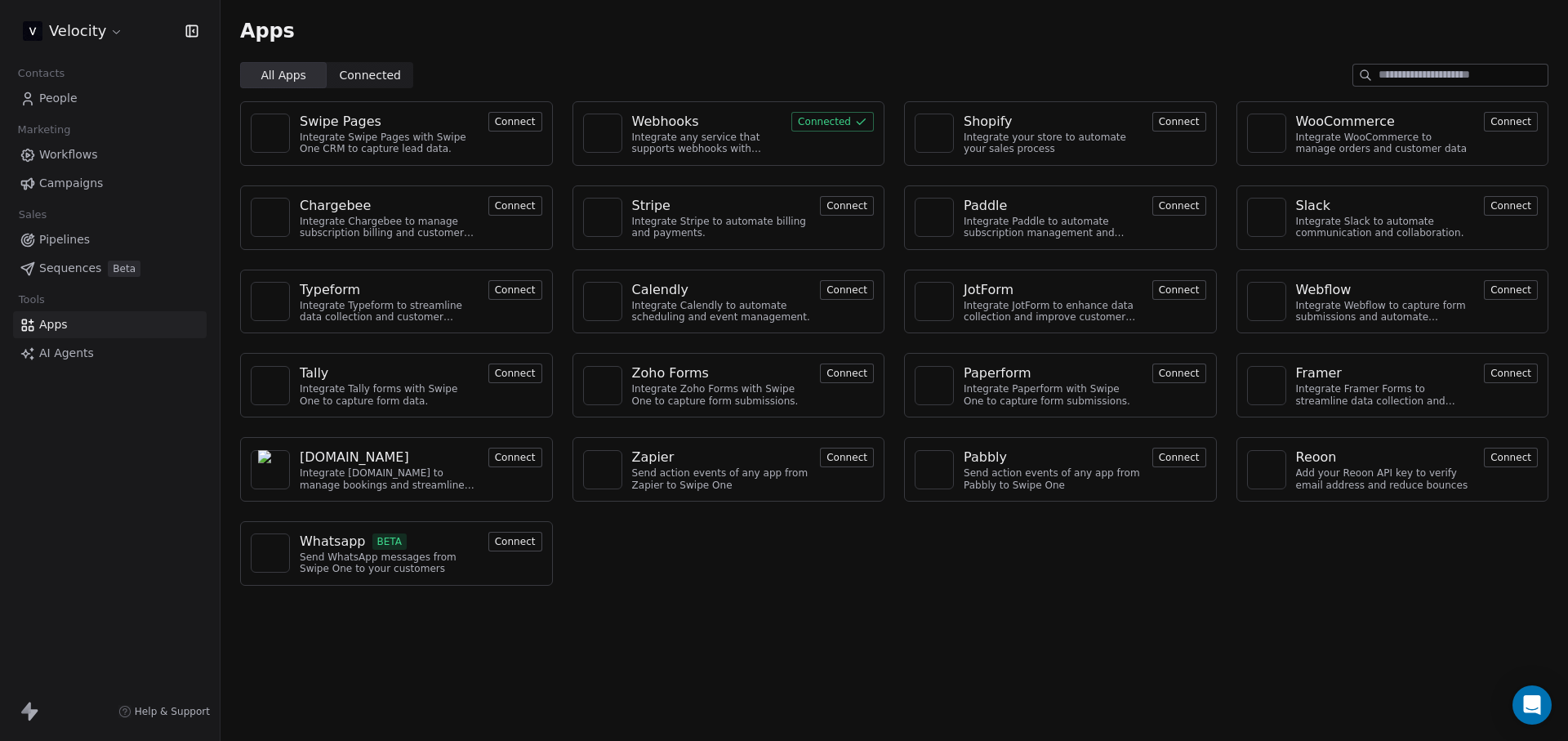
click at [71, 247] on span "Pipelines" at bounding box center [64, 239] width 50 height 17
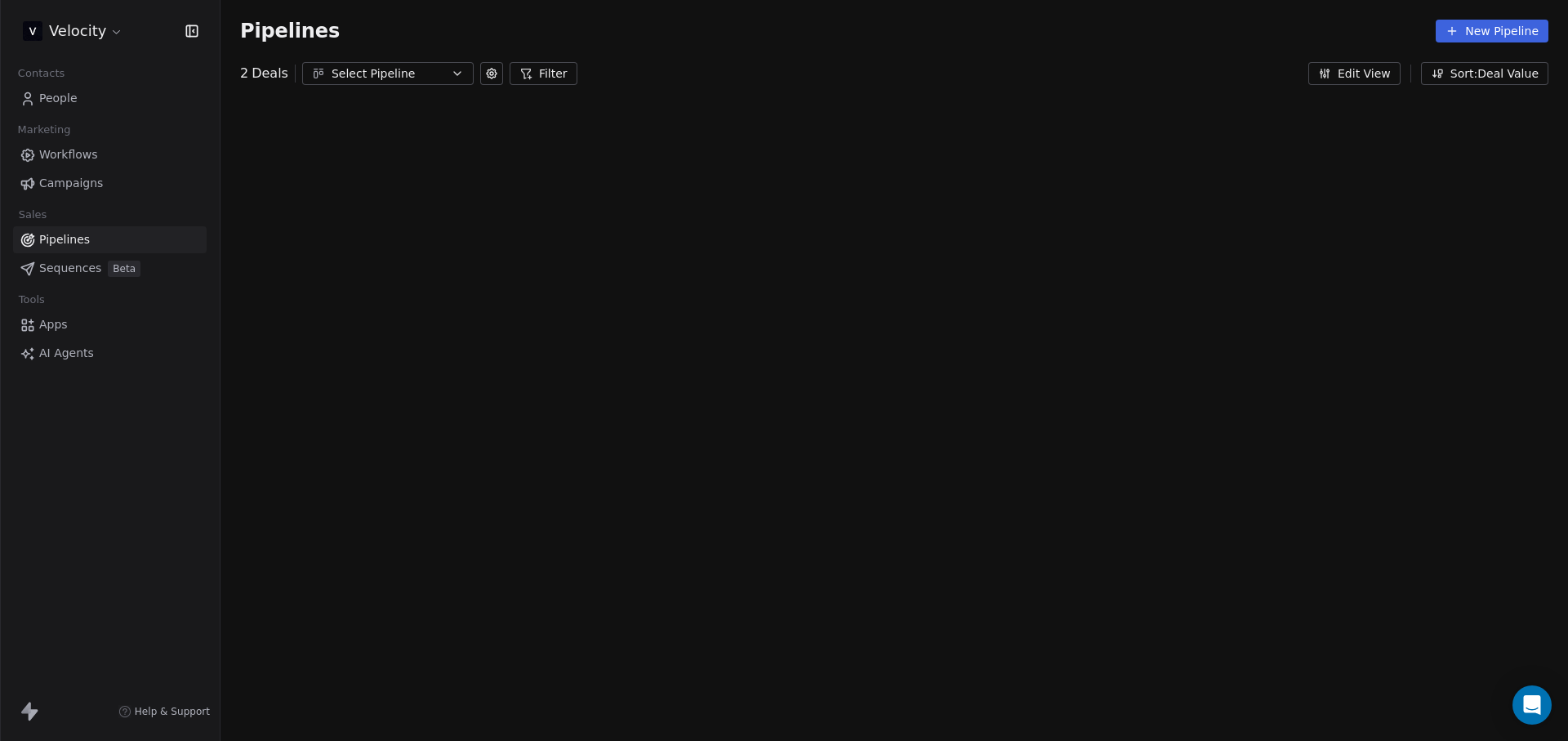
click at [79, 279] on div "Velocity Contacts People Marketing Workflows Campaigns Sales Pipelines Sequence…" at bounding box center [784, 370] width 1568 height 741
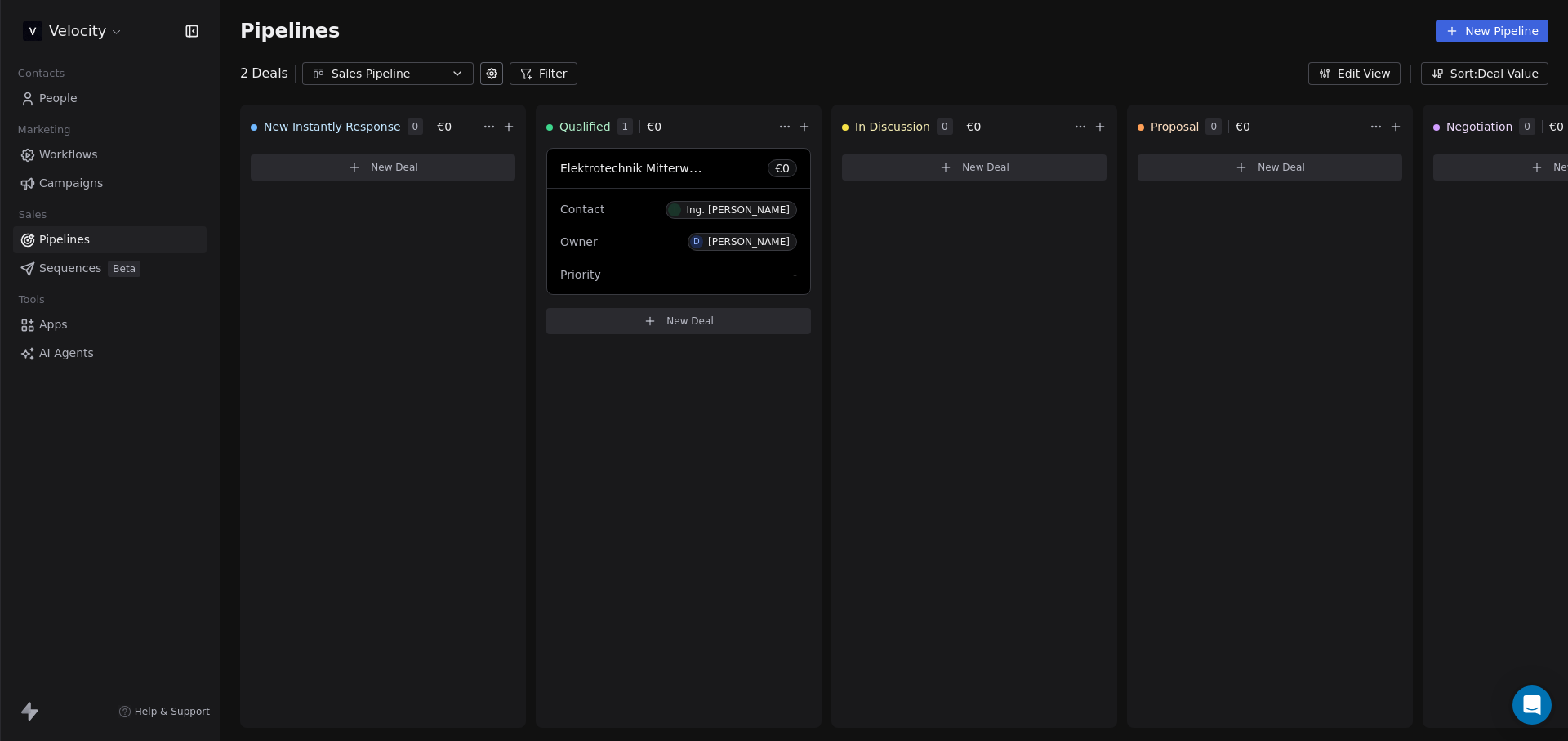
click at [80, 264] on span "Sequences" at bounding box center [70, 268] width 62 height 17
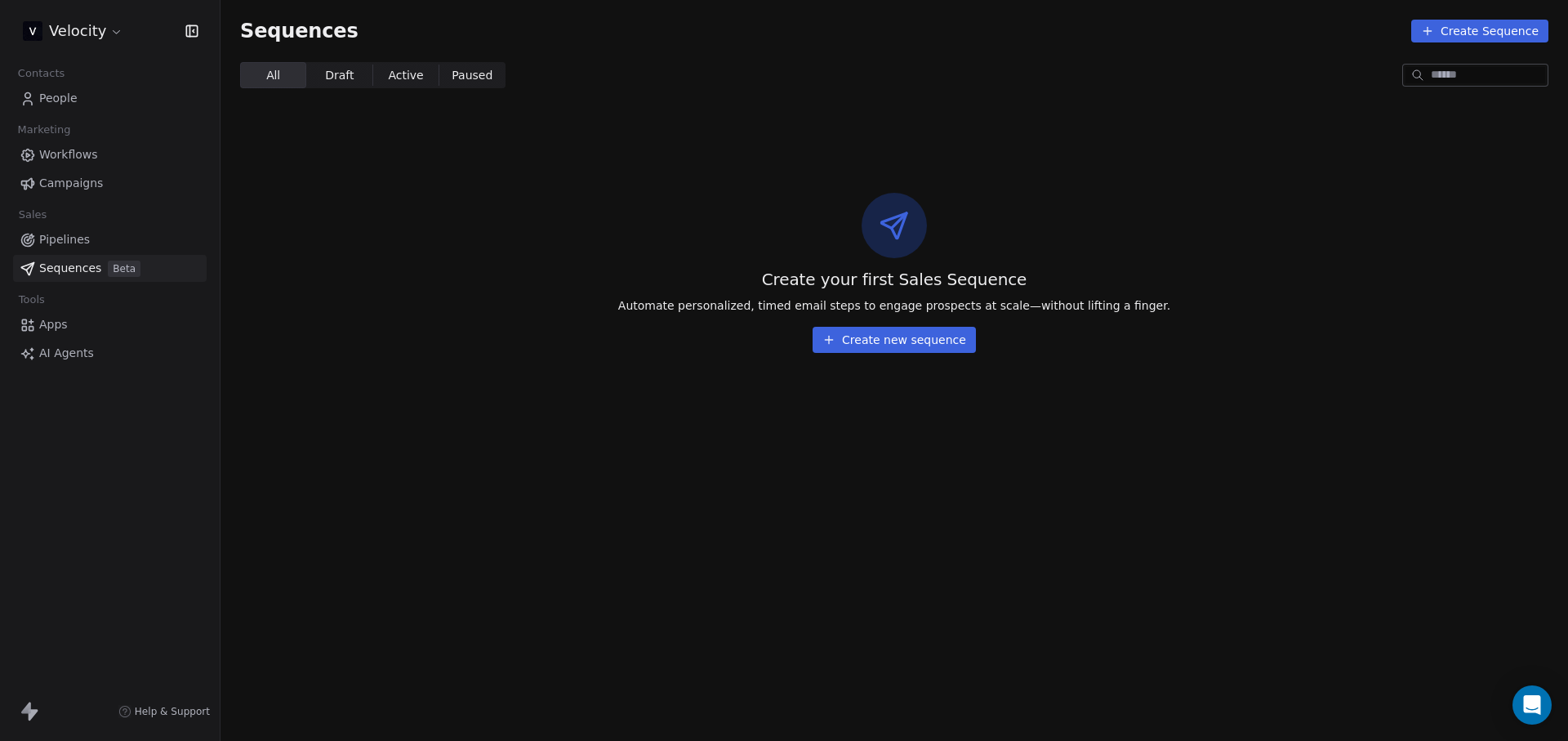
click at [887, 339] on button "Create new sequence" at bounding box center [894, 339] width 163 height 26
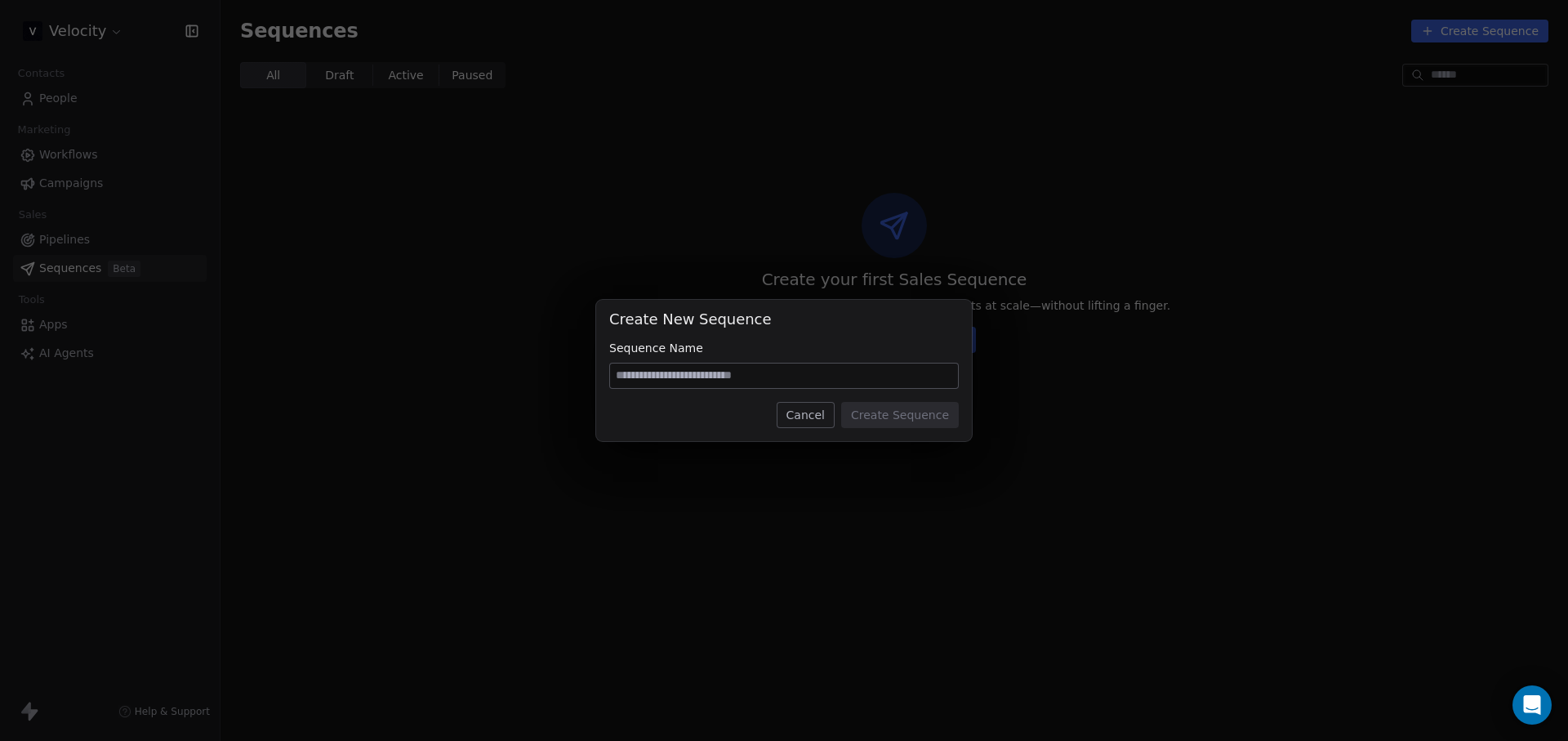
click at [799, 409] on button "Cancel" at bounding box center [806, 415] width 58 height 26
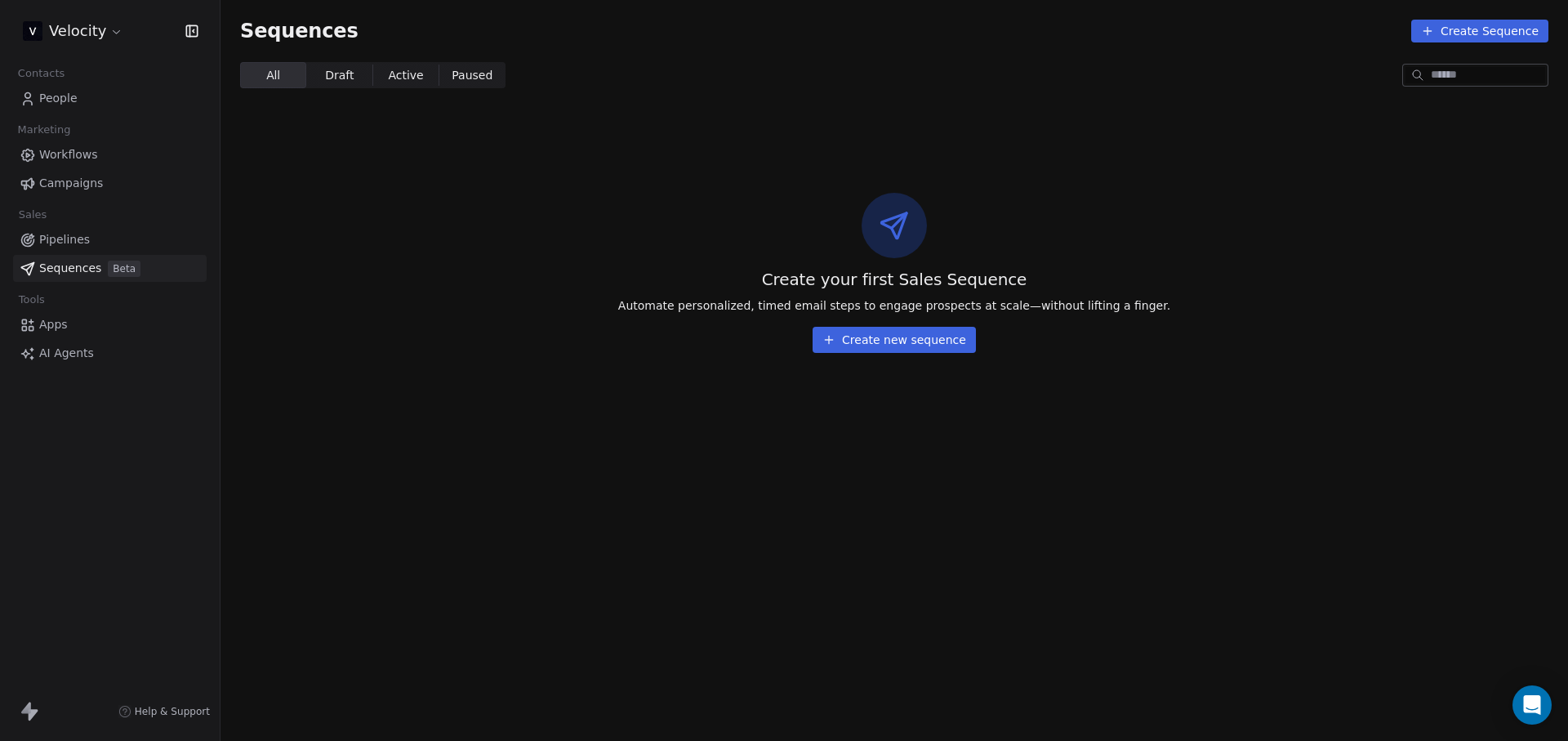
click at [115, 166] on link "Workflows" at bounding box center [109, 155] width 193 height 27
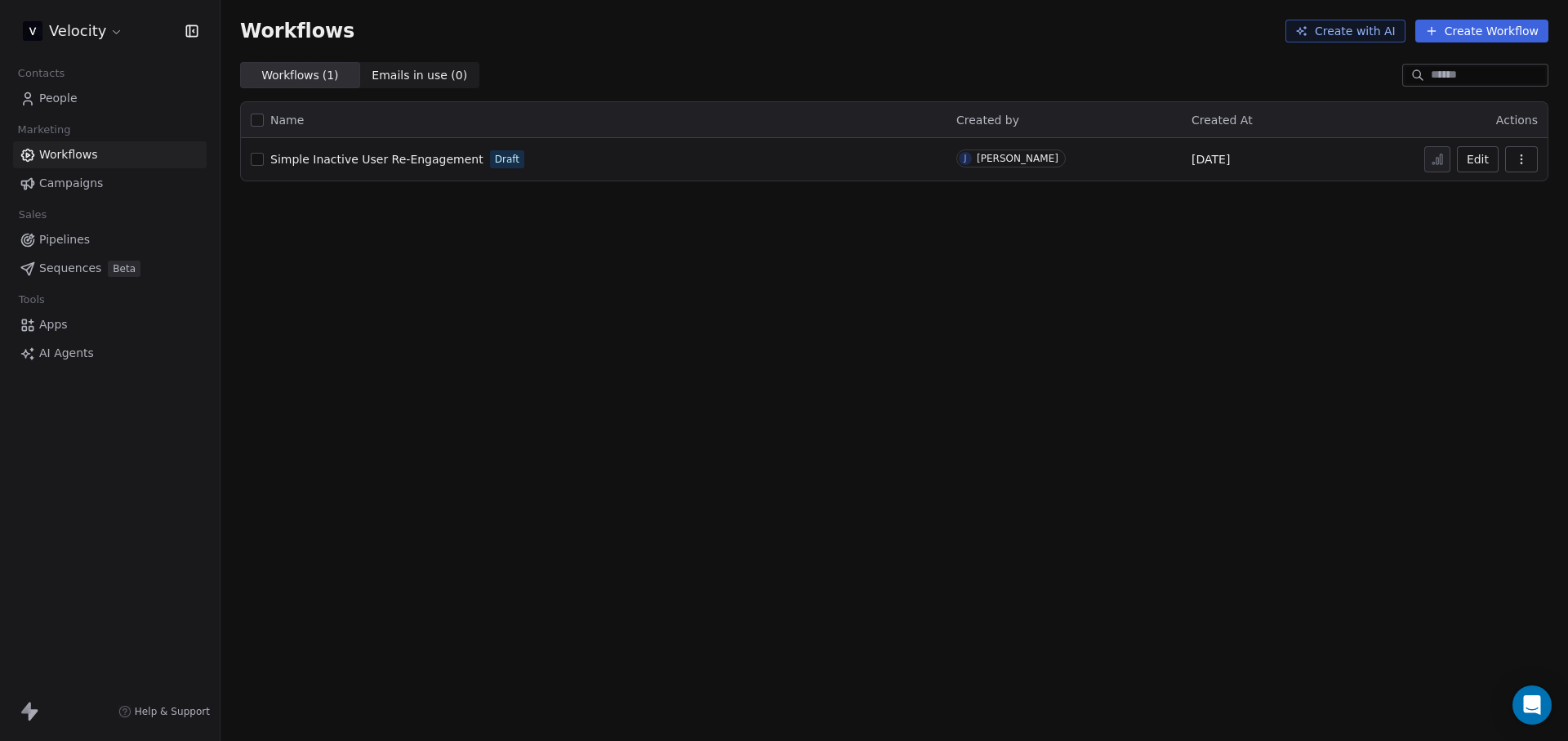
click at [109, 190] on link "Campaigns" at bounding box center [109, 184] width 193 height 27
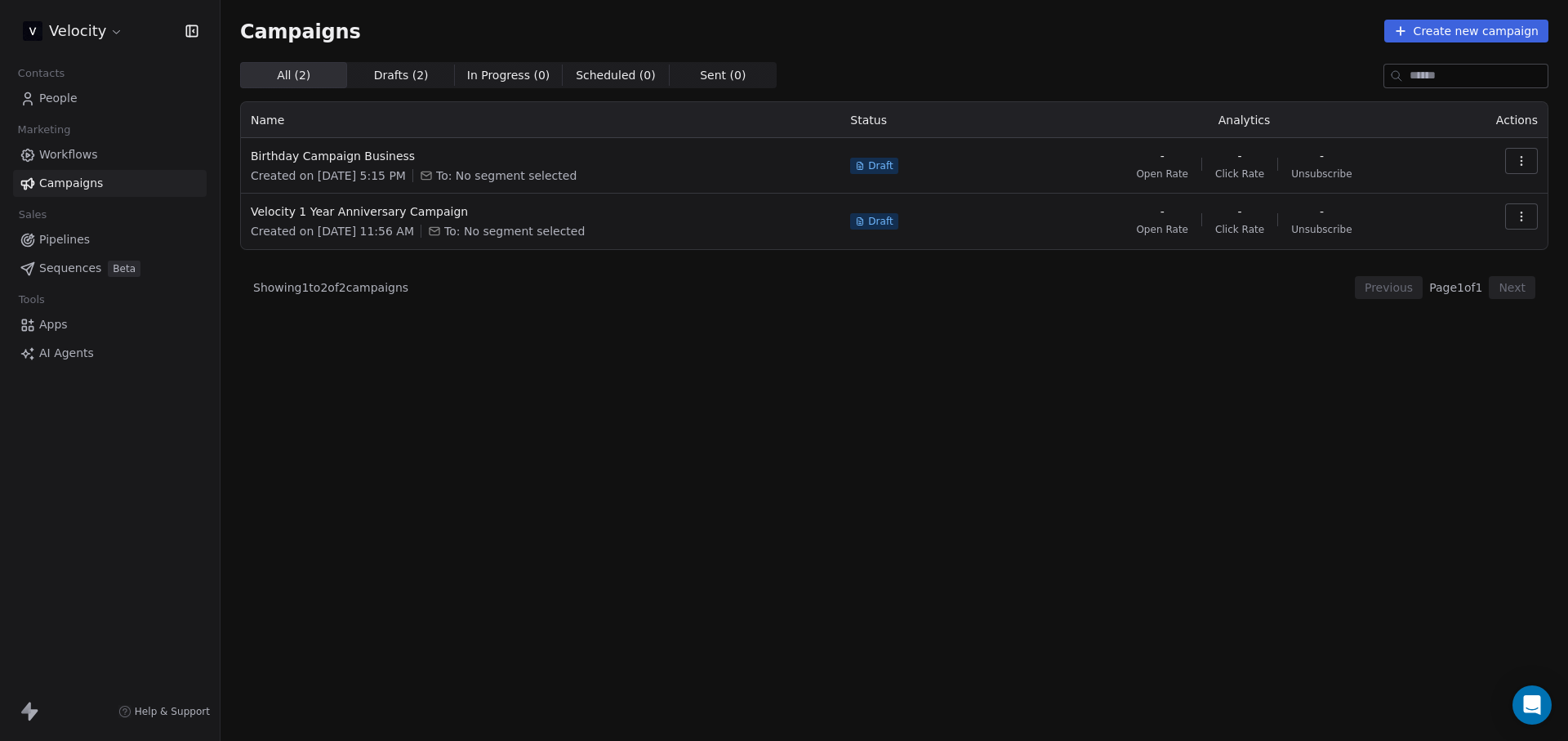
click at [77, 326] on link "Apps" at bounding box center [109, 325] width 193 height 27
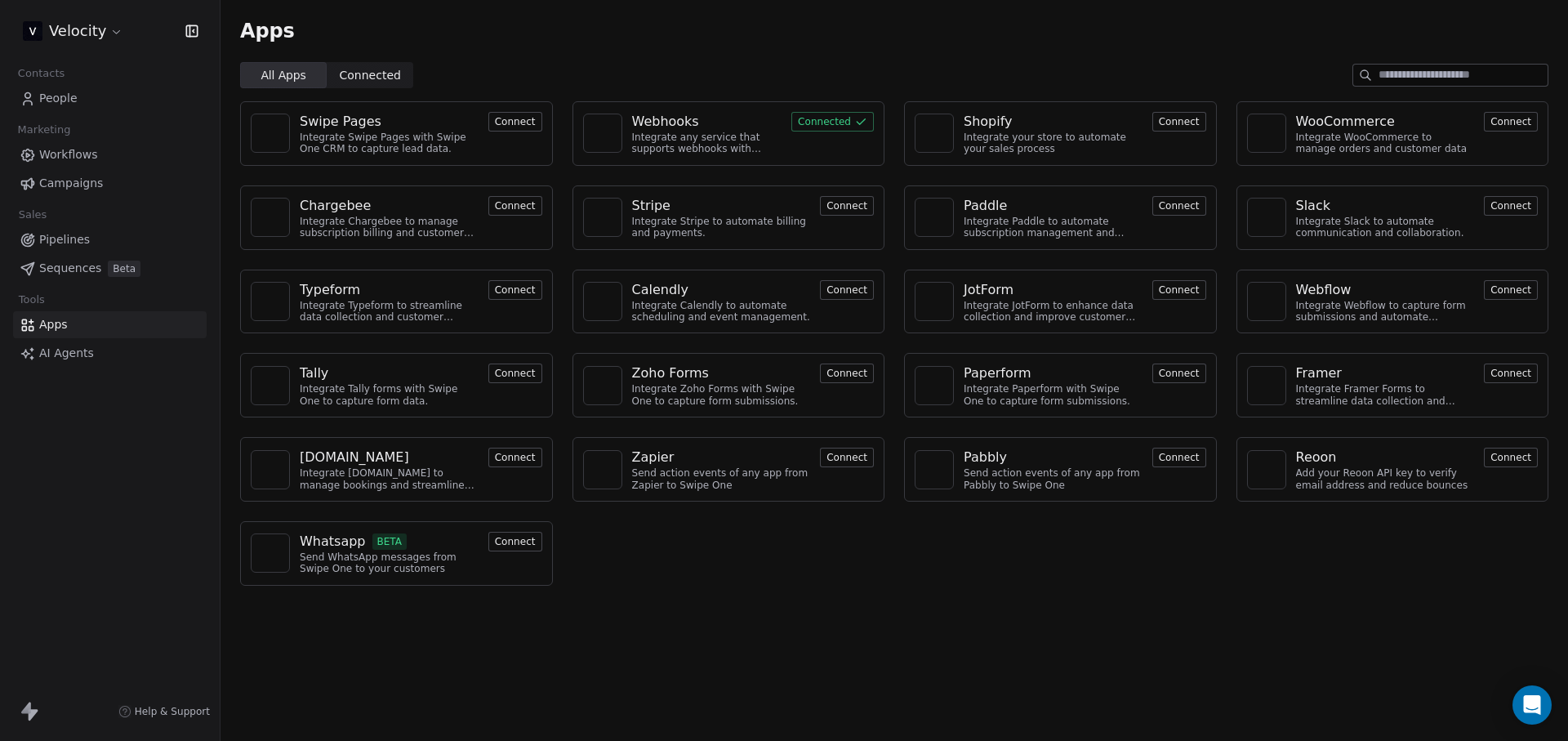
drag, startPoint x: 363, startPoint y: 601, endPoint x: 806, endPoint y: 643, distance: 445.0
click at [806, 643] on div "Apps All Apps All Apps Connected Connected Swipe Pages Integrate Swipe Pages wi…" at bounding box center [894, 370] width 1347 height 741
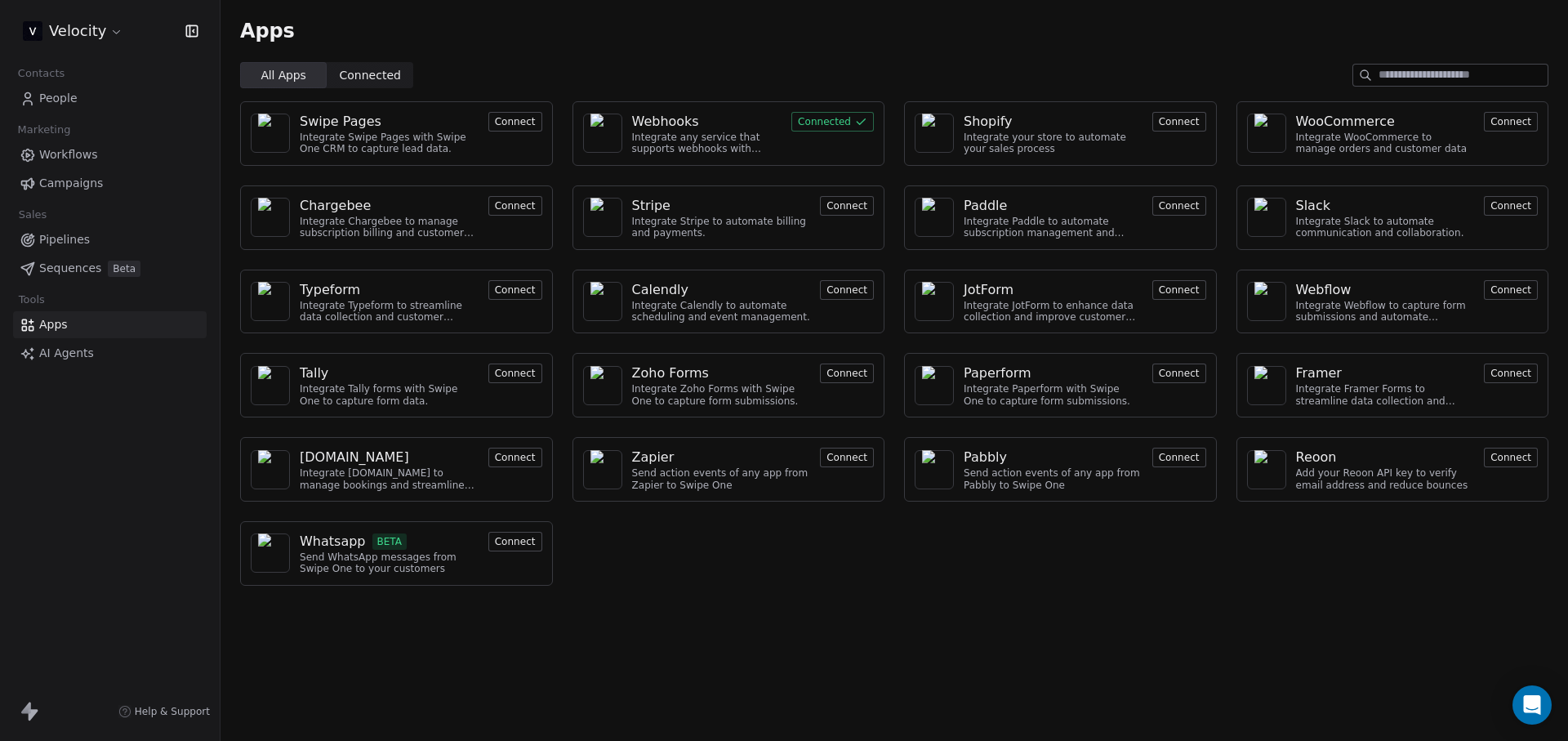
click at [806, 643] on div "Apps All Apps All Apps Connected Connected Swipe Pages Integrate Swipe Pages wi…" at bounding box center [894, 370] width 1347 height 741
